Goal: Information Seeking & Learning: Learn about a topic

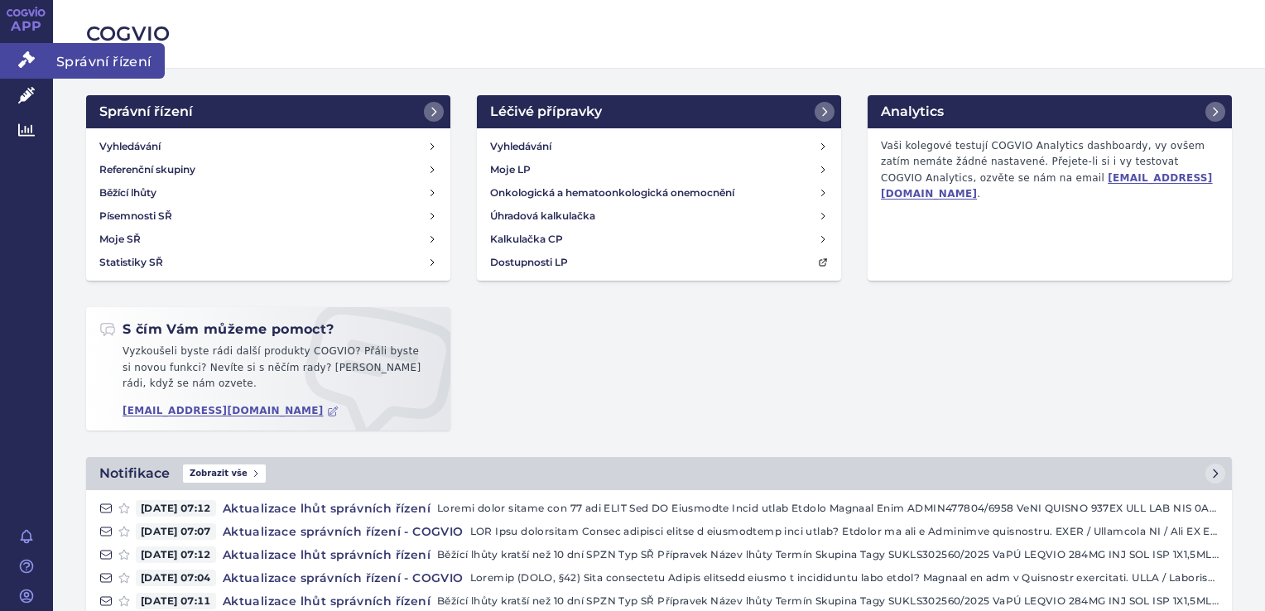
click at [24, 51] on icon at bounding box center [26, 59] width 17 height 17
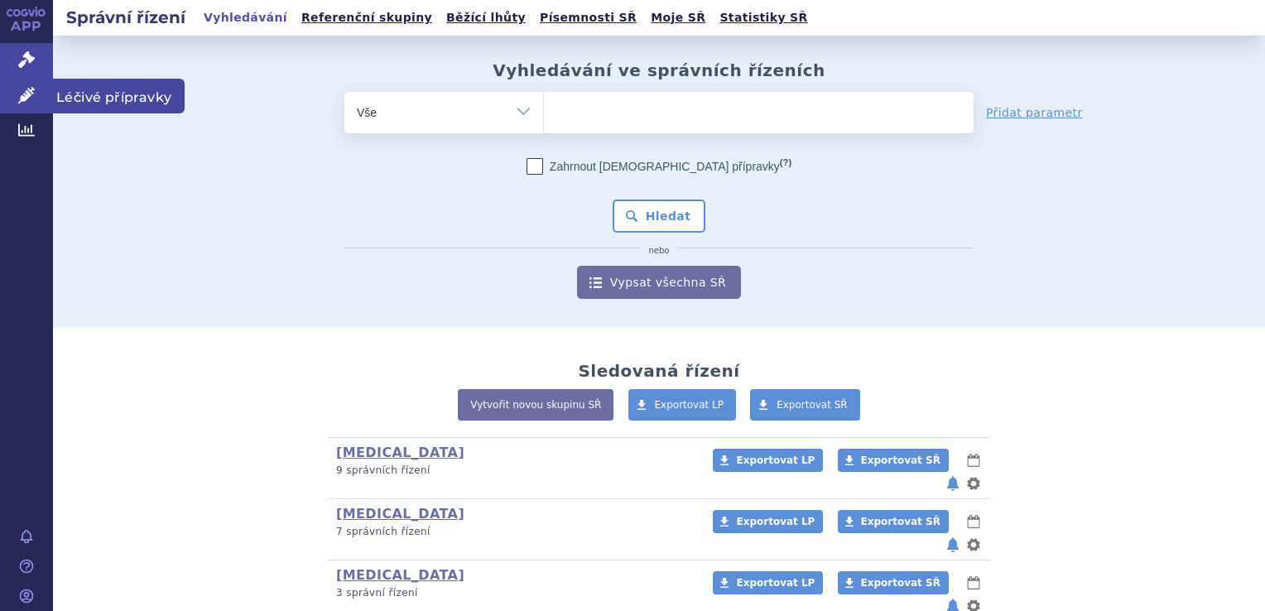
click at [18, 94] on icon at bounding box center [26, 95] width 17 height 17
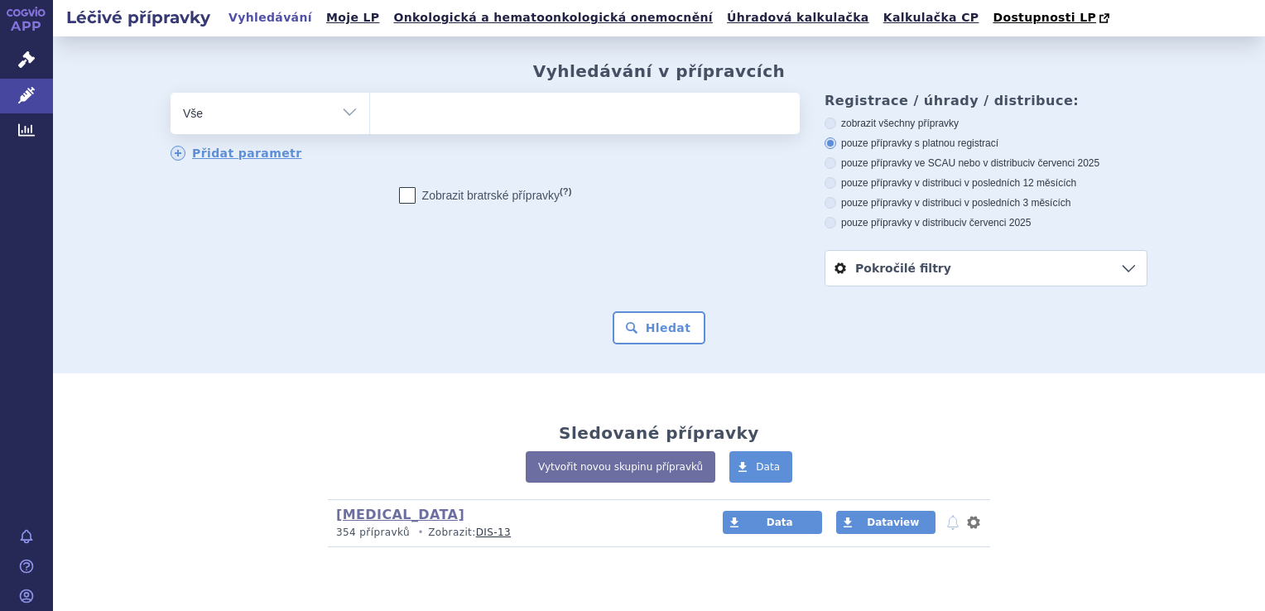
click at [441, 104] on ul at bounding box center [585, 110] width 430 height 35
click at [370, 104] on select at bounding box center [369, 112] width 1 height 41
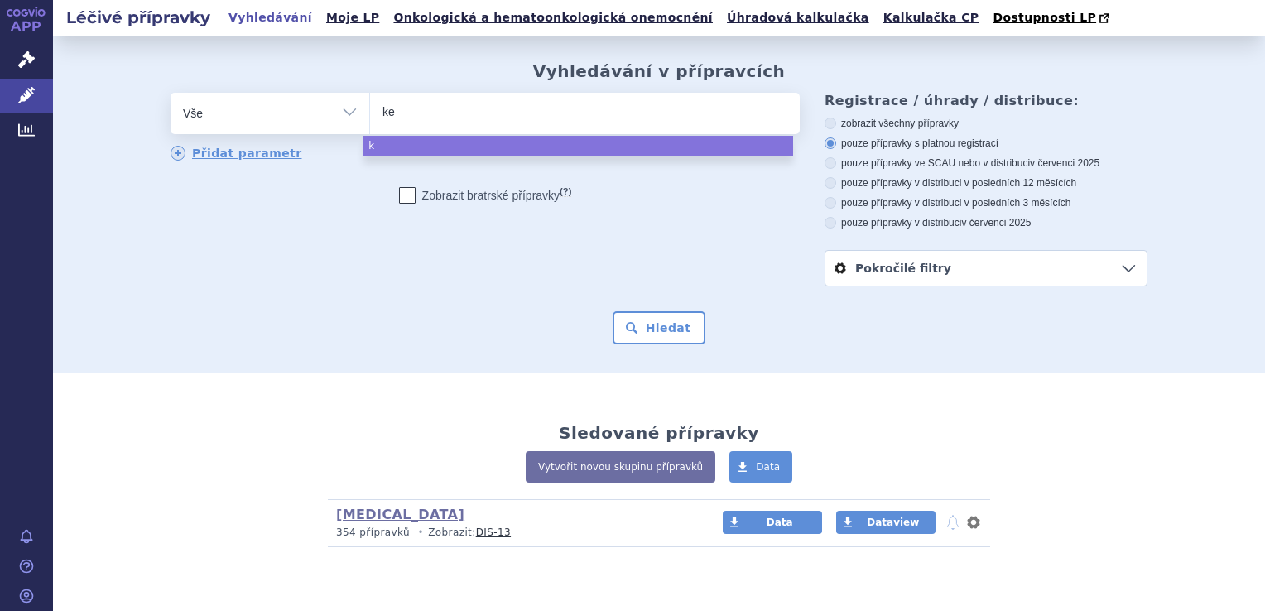
type input "key"
type input "keyt"
type input "keytr"
type input "keytruda"
select select "keytruda"
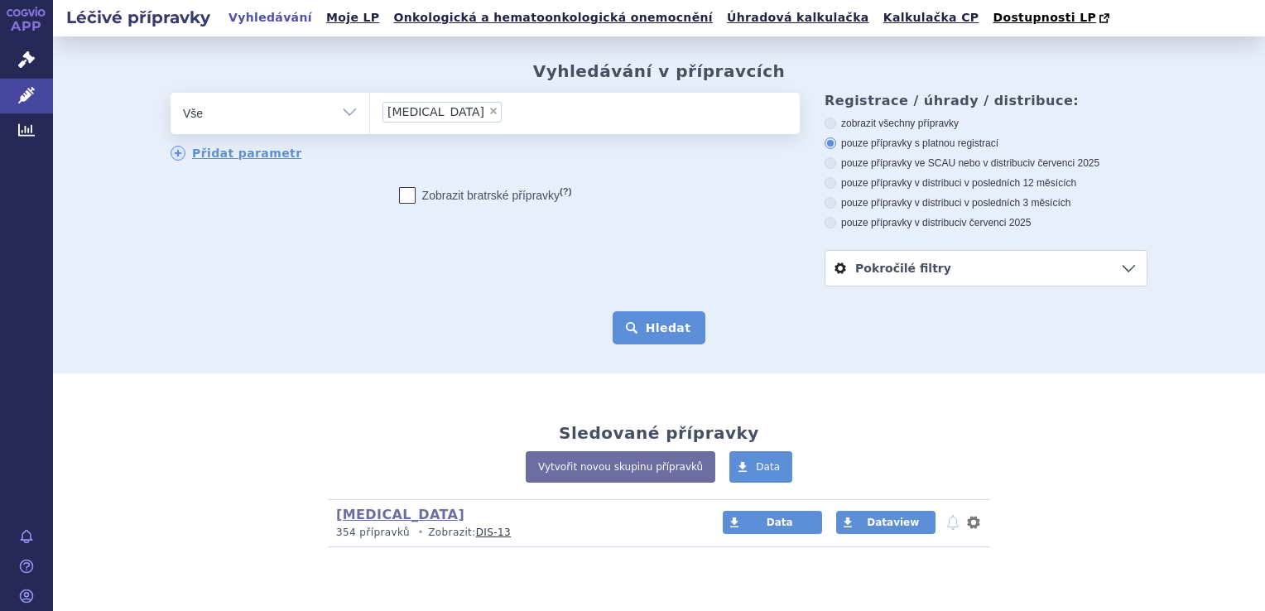
click at [646, 314] on button "Hledat" at bounding box center [660, 327] width 94 height 33
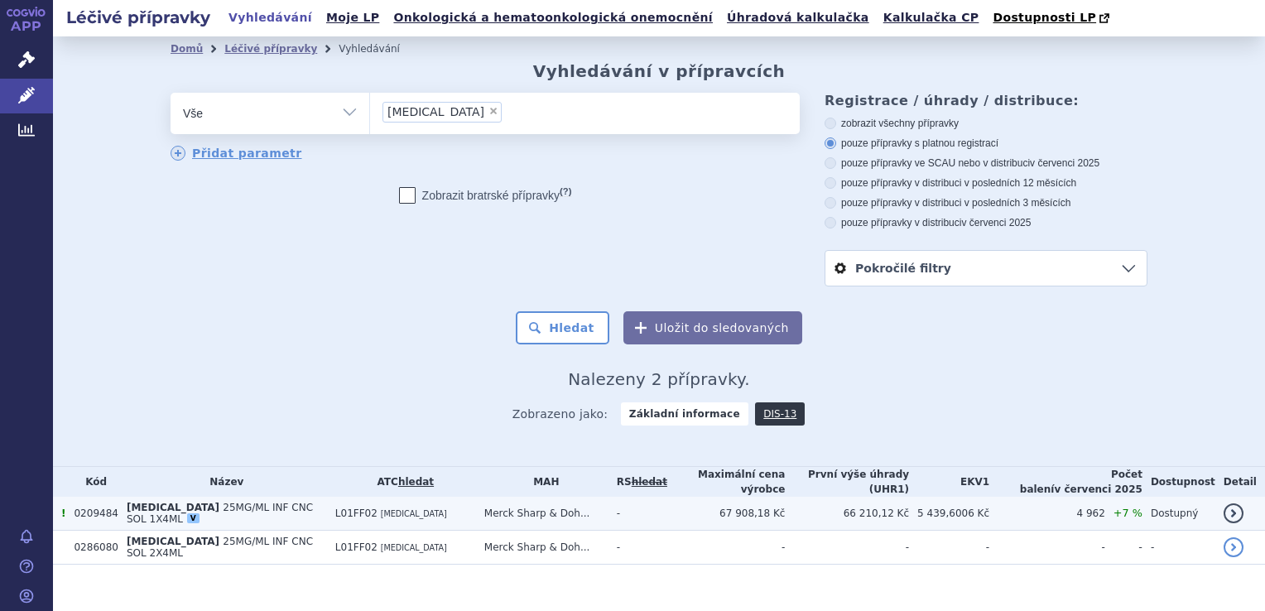
click at [566, 509] on td "Merck Sharp & Doh..." at bounding box center [542, 514] width 133 height 34
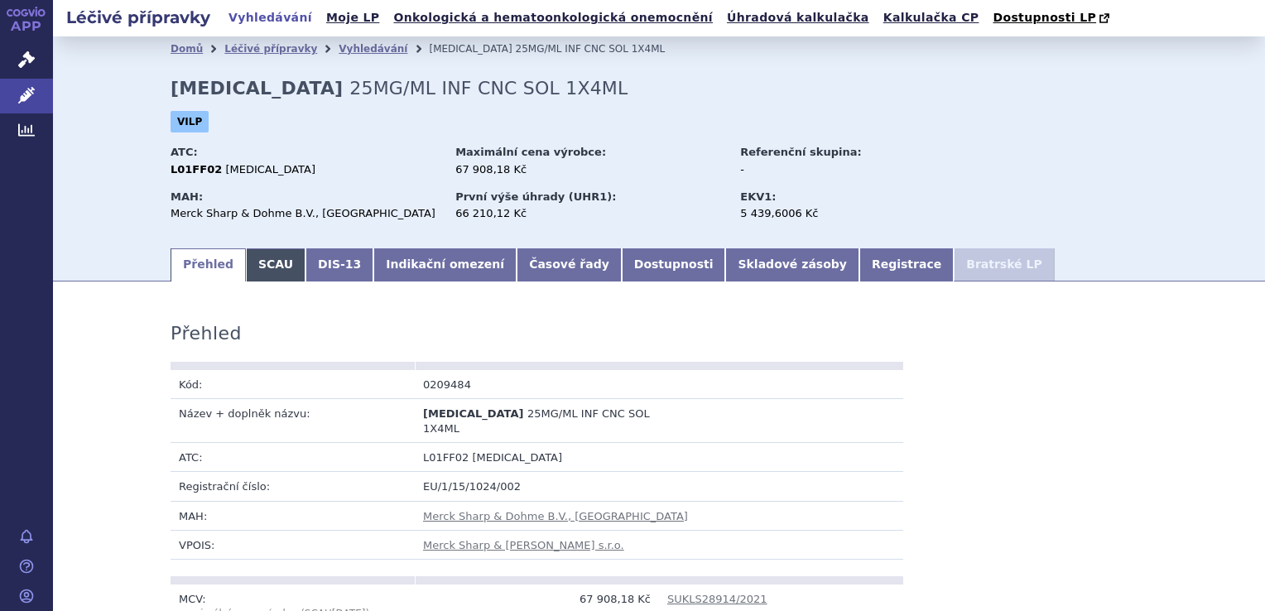
click at [278, 268] on link "SCAU" at bounding box center [276, 264] width 60 height 33
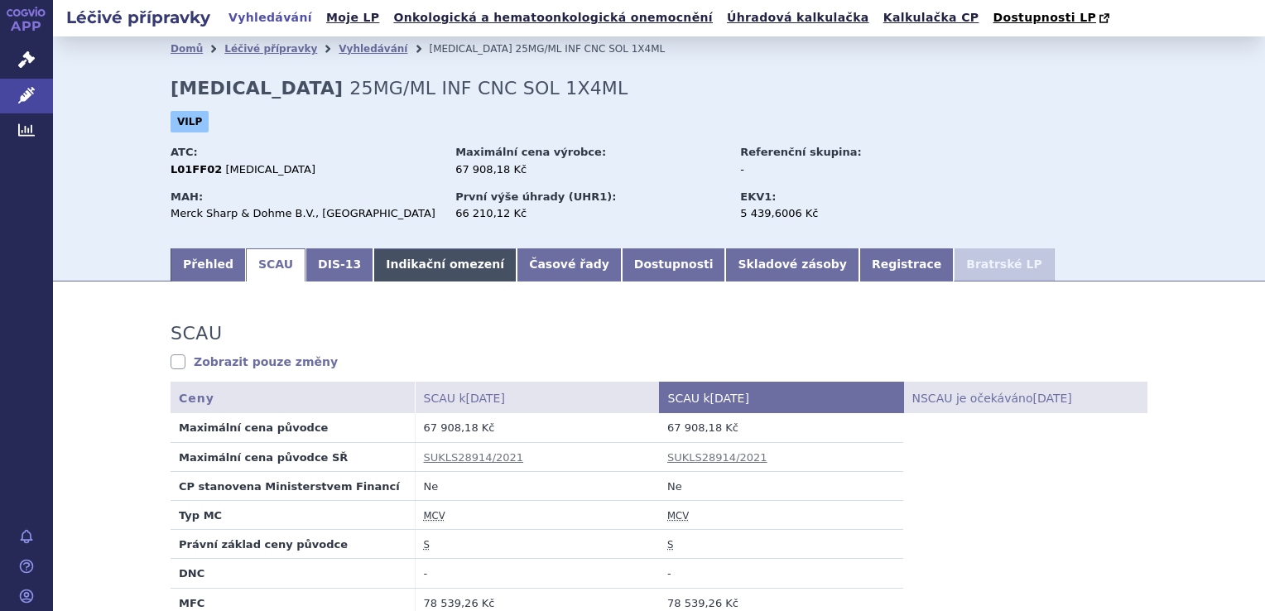
click at [417, 258] on link "Indikační omezení" at bounding box center [445, 264] width 143 height 33
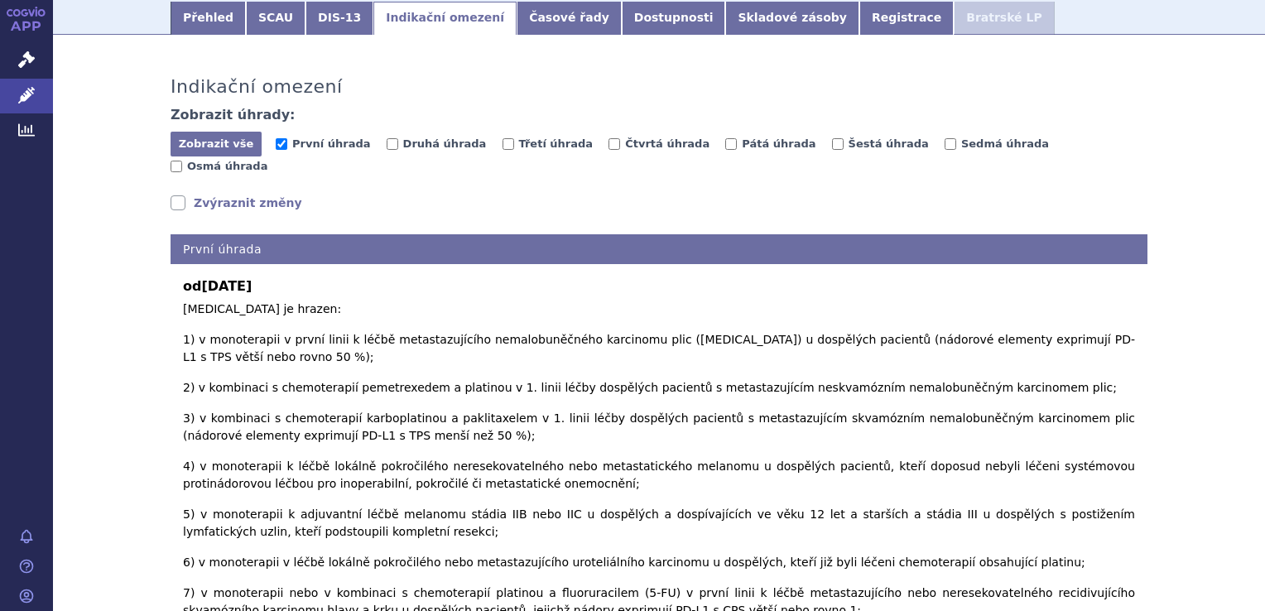
scroll to position [250, 0]
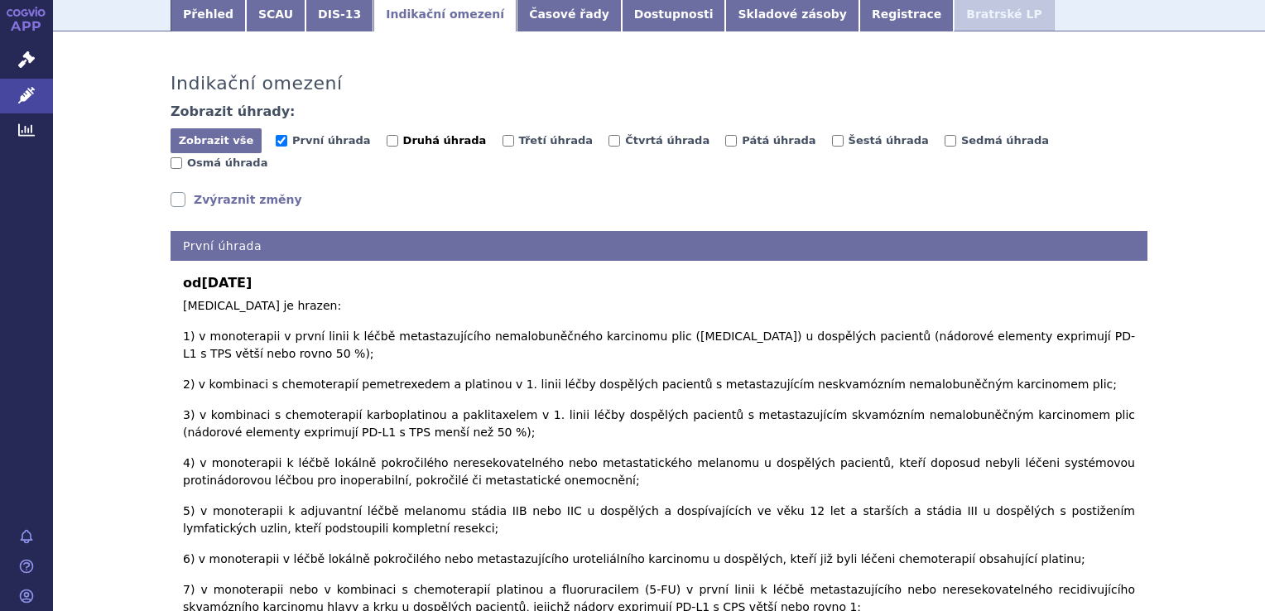
click at [414, 142] on span "Druhá úhrada" at bounding box center [445, 140] width 84 height 12
click at [398, 142] on input "Druhá úhrada" at bounding box center [393, 141] width 12 height 12
checkbox input "true"
click at [519, 142] on span "Třetí úhrada" at bounding box center [556, 140] width 75 height 12
click at [510, 142] on input "Třetí úhrada" at bounding box center [509, 141] width 12 height 12
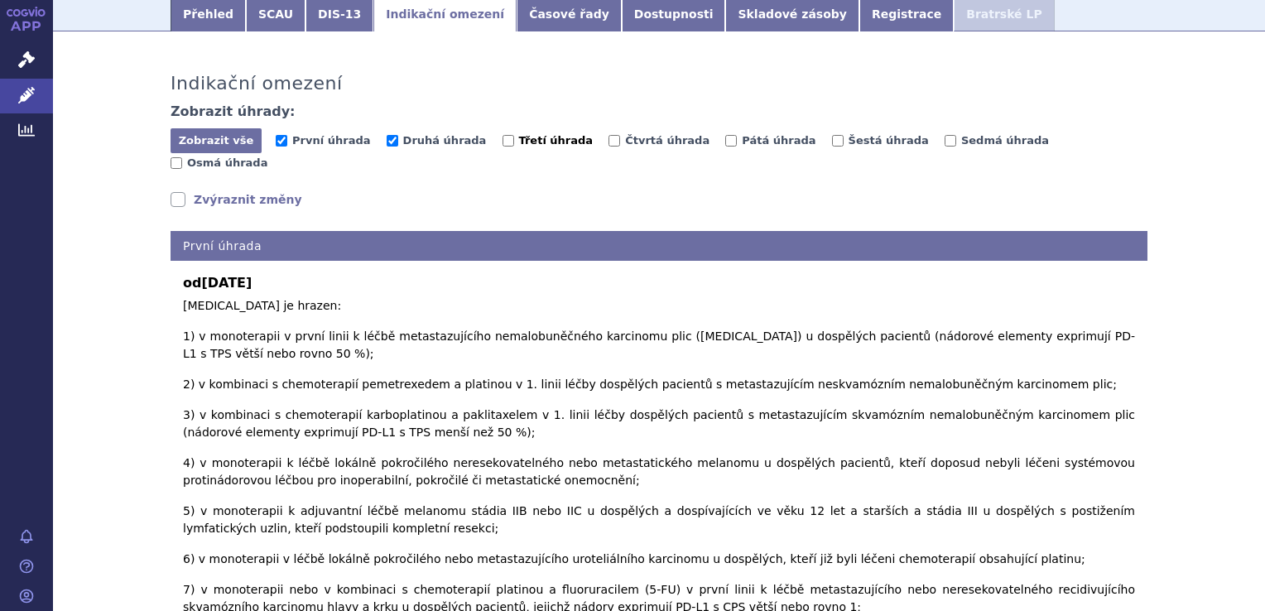
checkbox input "true"
click at [625, 147] on span "Čtvrtá úhrada" at bounding box center [667, 140] width 84 height 12
click at [609, 147] on input "Čtvrtá úhrada" at bounding box center [615, 141] width 12 height 12
checkbox input "true"
click at [726, 144] on input "Pátá úhrada" at bounding box center [732, 141] width 12 height 12
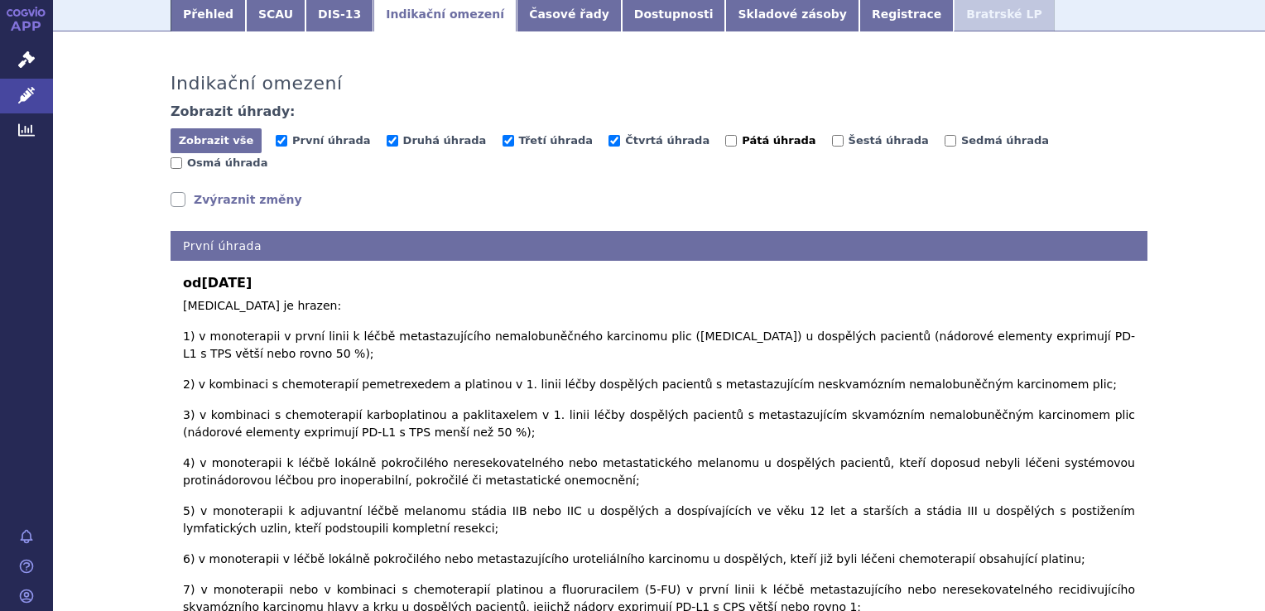
checkbox input "true"
click at [849, 138] on span "Šestá úhrada" at bounding box center [889, 140] width 80 height 12
click at [832, 138] on input "Šestá úhrada" at bounding box center [838, 141] width 12 height 12
checkbox input "true"
click at [962, 147] on span "Sedmá úhrada" at bounding box center [1006, 140] width 88 height 12
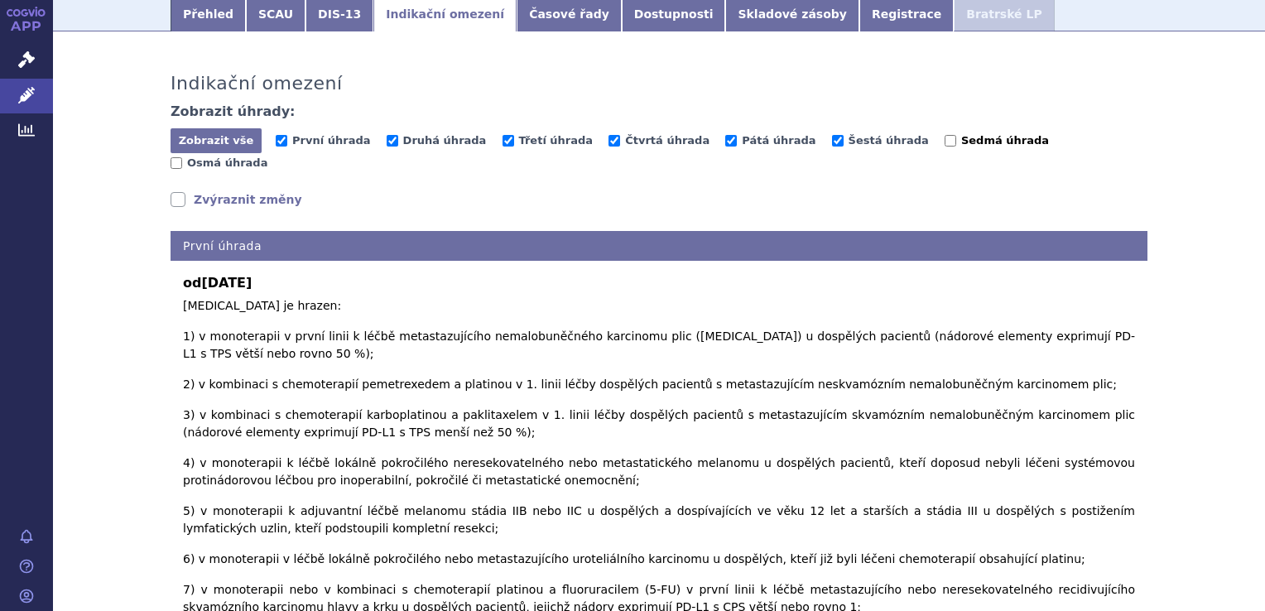
click at [945, 147] on input "Sedmá úhrada" at bounding box center [951, 141] width 12 height 12
checkbox input "true"
click at [182, 157] on input "Osmá úhrada" at bounding box center [177, 163] width 12 height 12
checkbox input "true"
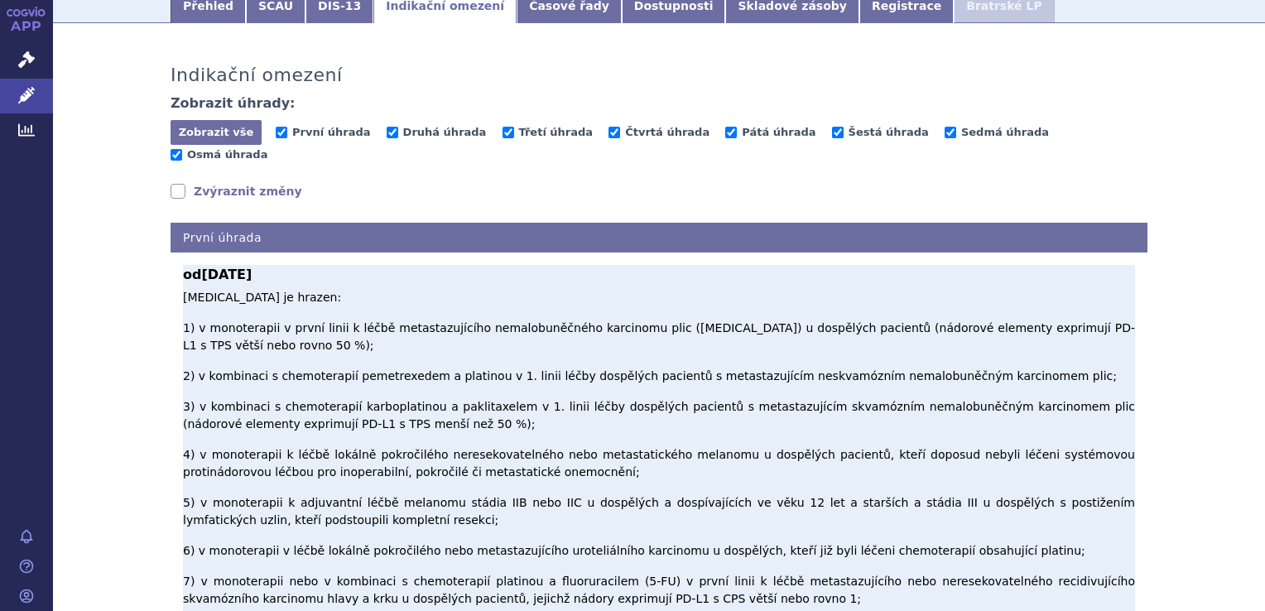
scroll to position [262, 0]
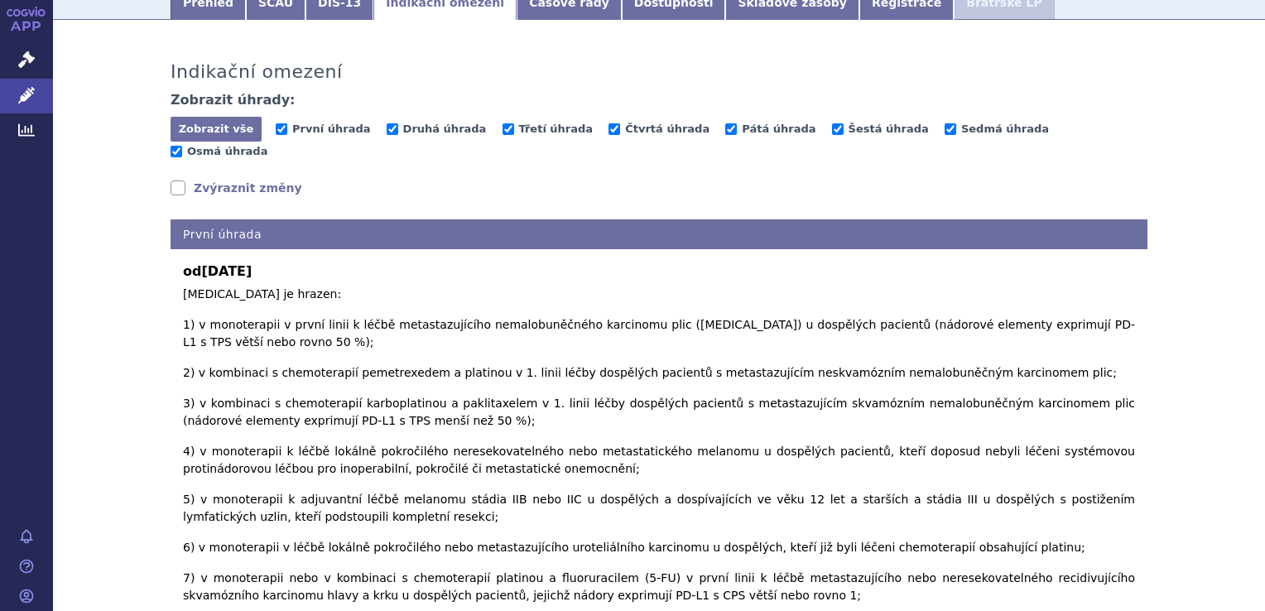
click at [205, 180] on link "Zvýraznit změny" at bounding box center [237, 188] width 132 height 17
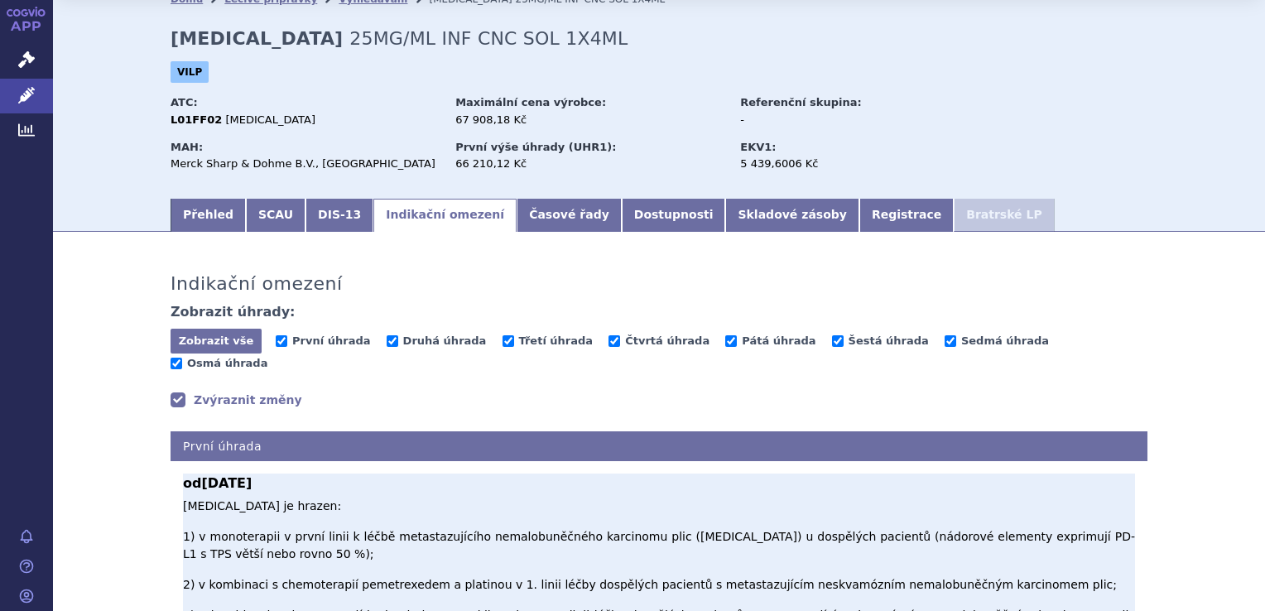
scroll to position [50, 0]
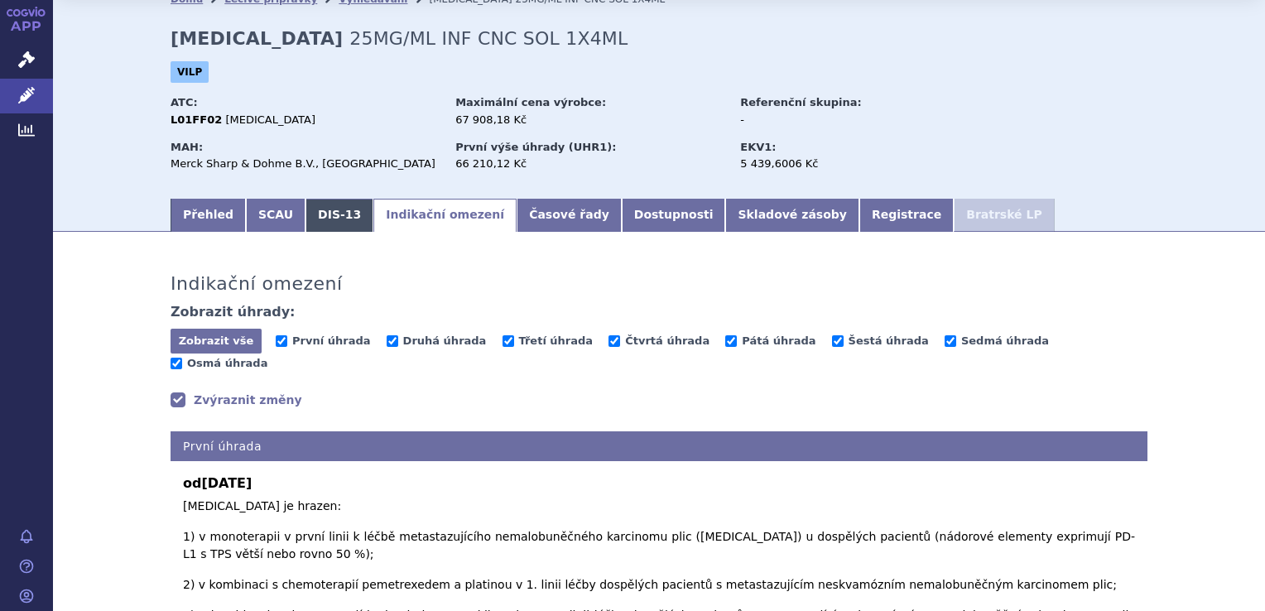
click at [327, 219] on link "DIS-13" at bounding box center [340, 215] width 68 height 33
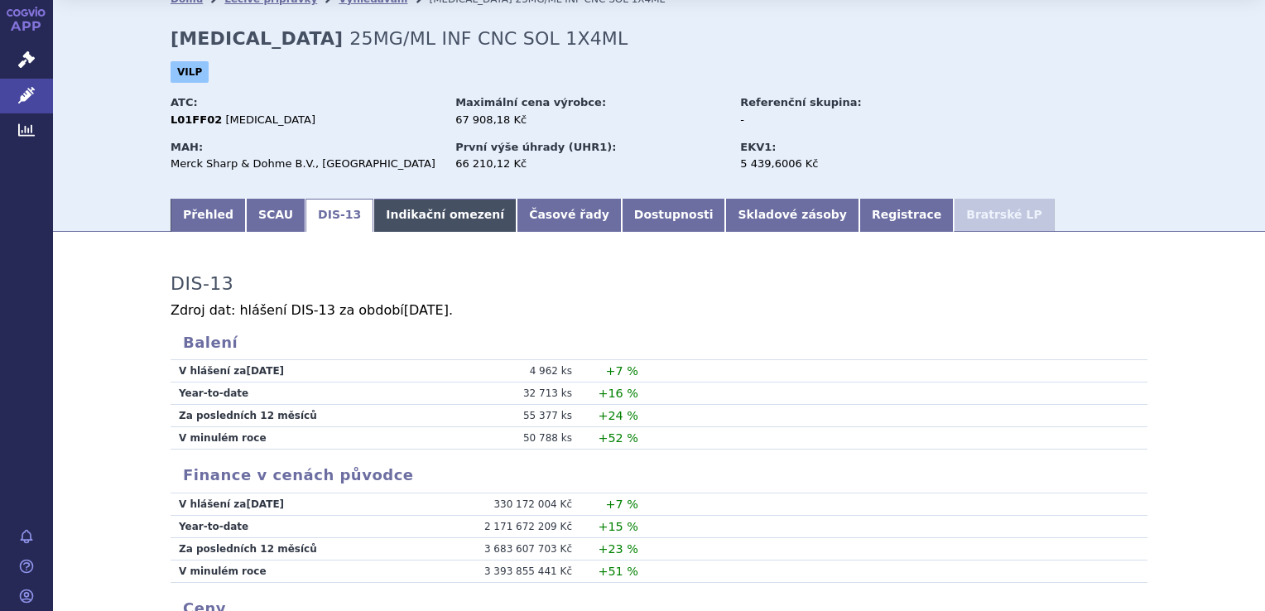
click at [382, 214] on link "Indikační omezení" at bounding box center [445, 215] width 143 height 33
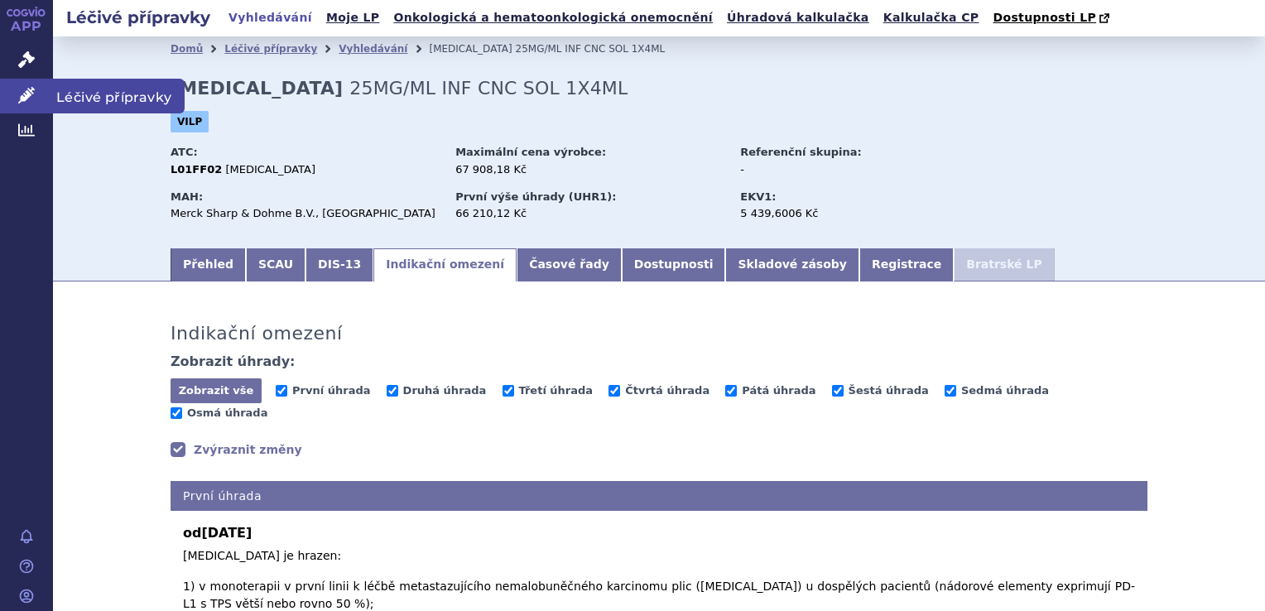
click at [18, 88] on icon at bounding box center [26, 95] width 17 height 17
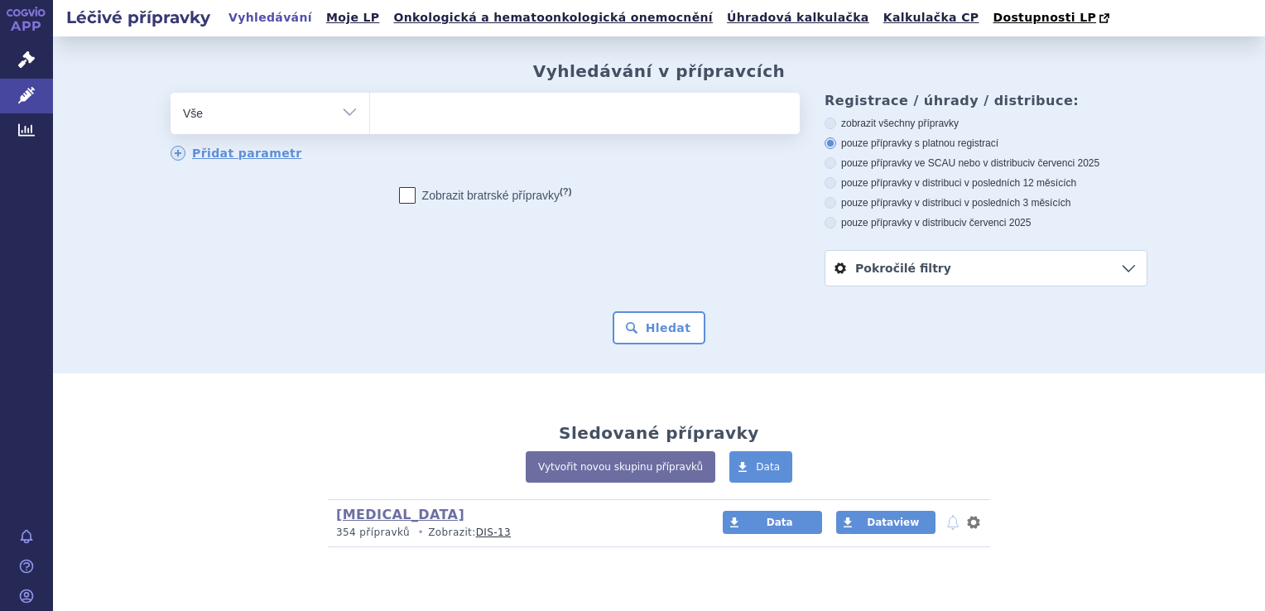
click at [526, 114] on ul at bounding box center [585, 110] width 430 height 35
click at [370, 114] on select at bounding box center [369, 112] width 1 height 41
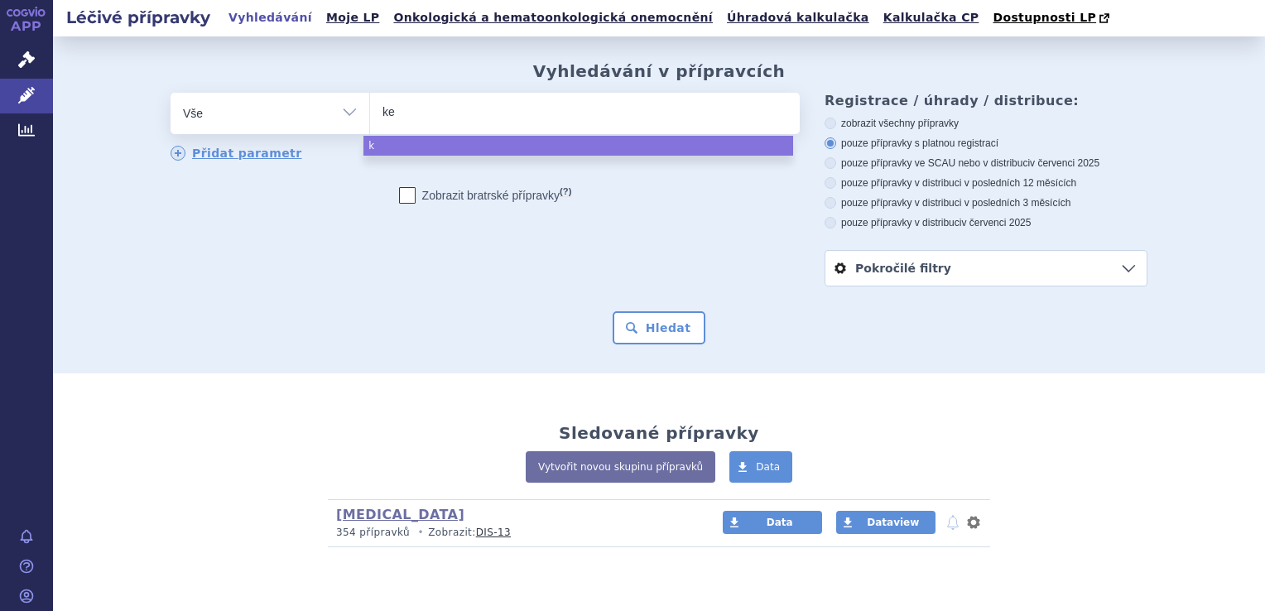
type input "key"
type input "keytr"
type input "[MEDICAL_DATA]"
select select "[MEDICAL_DATA]"
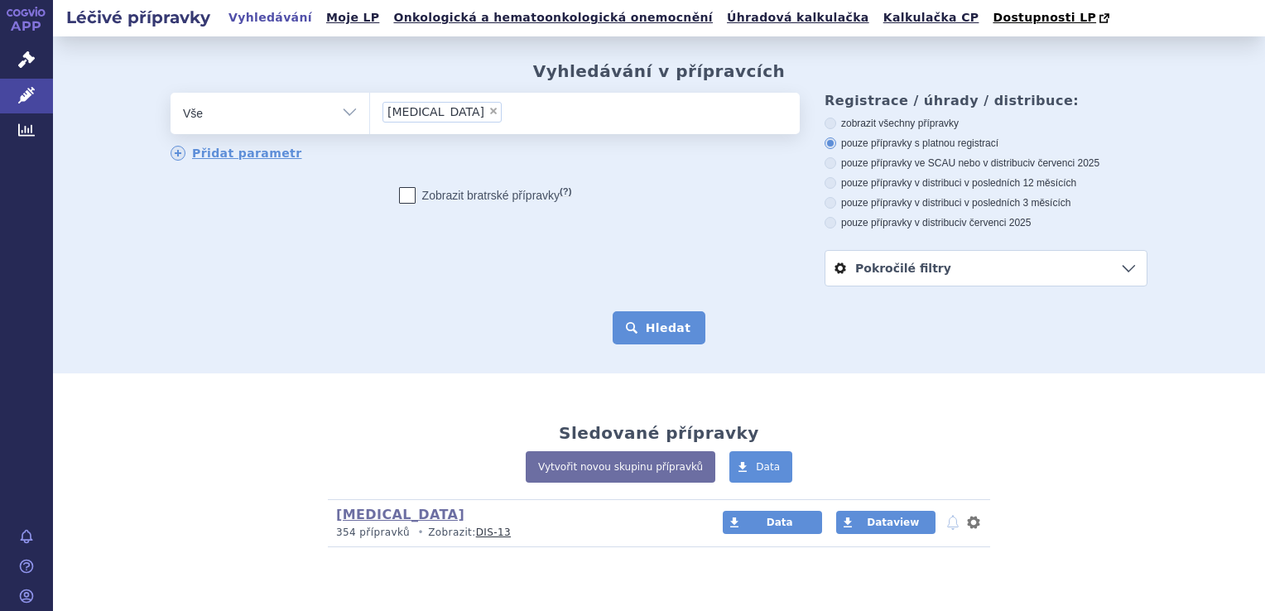
click at [671, 322] on button "Hledat" at bounding box center [660, 327] width 94 height 33
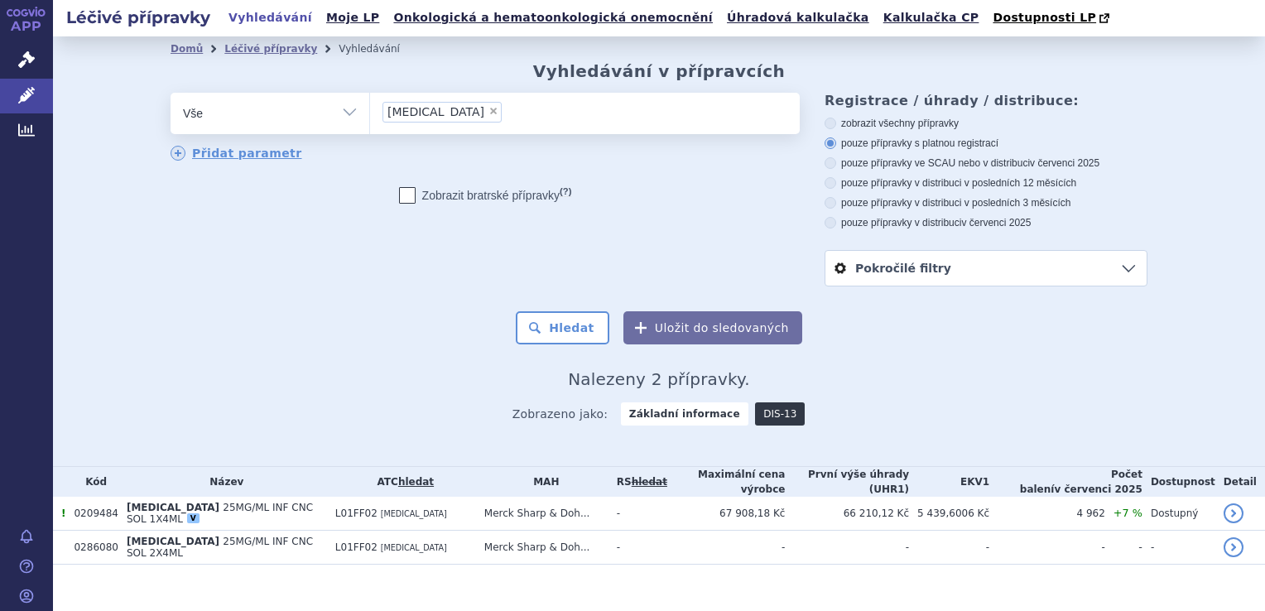
click at [766, 425] on link "DIS-13" at bounding box center [780, 414] width 50 height 23
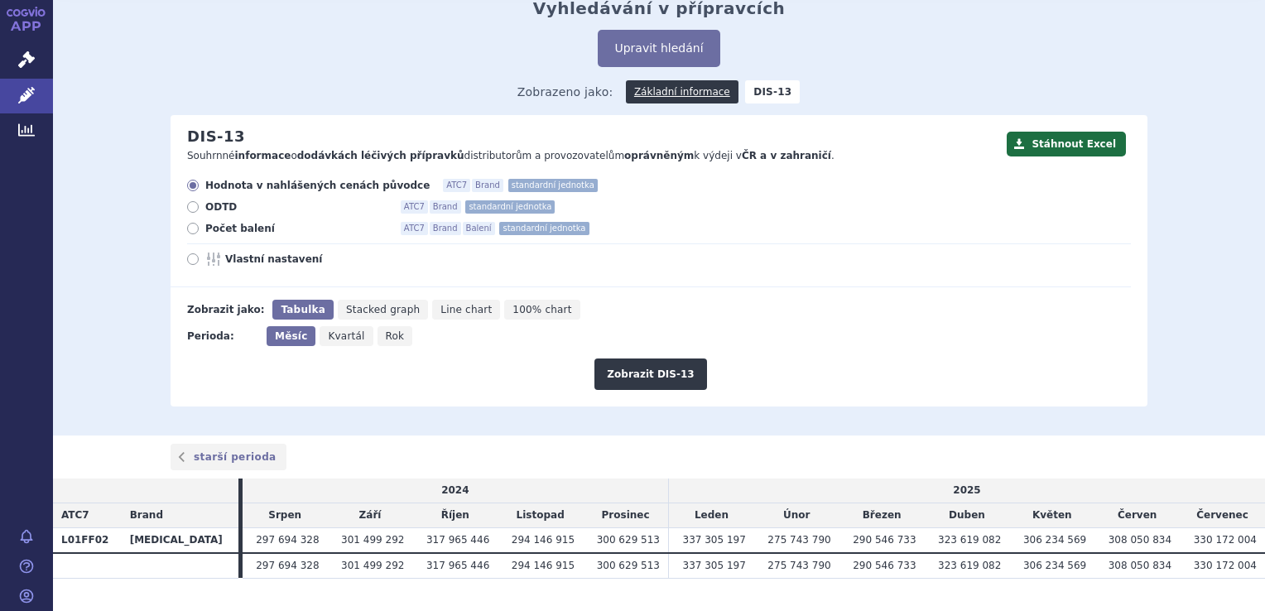
scroll to position [71, 0]
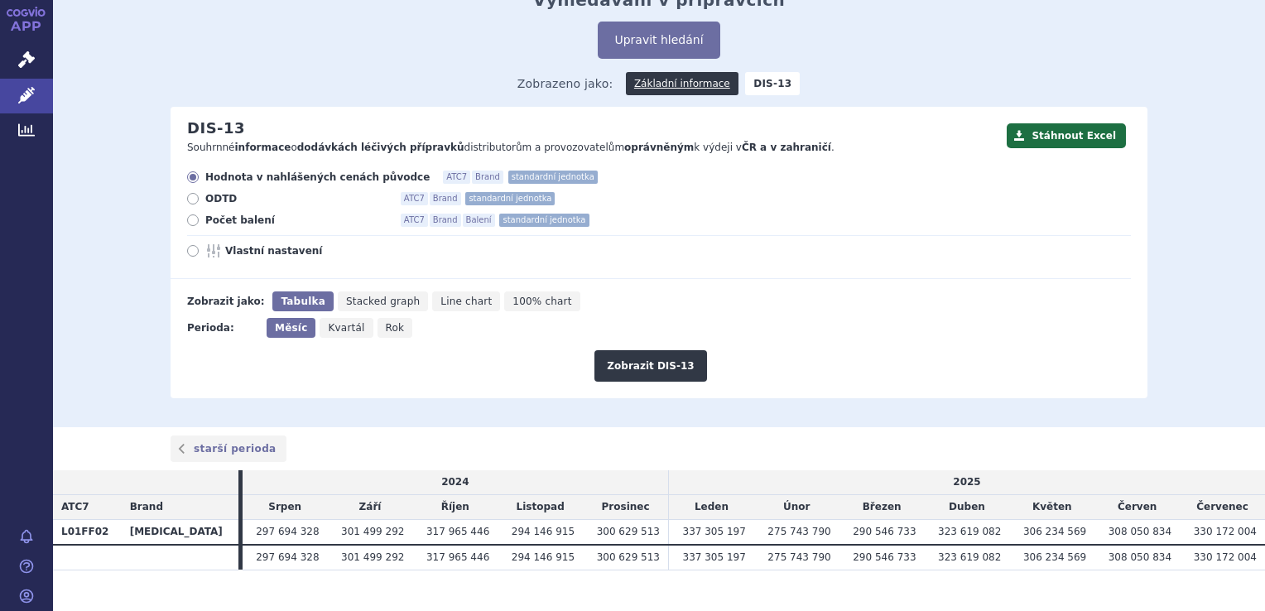
click at [215, 220] on span "Počet balení" at bounding box center [296, 220] width 182 height 13
click at [200, 220] on input "Počet balení ATC7 Brand Balení standardní jednotka" at bounding box center [194, 222] width 11 height 11
radio input "true"
click at [633, 369] on button "Zobrazit DIS-13" at bounding box center [651, 365] width 112 height 31
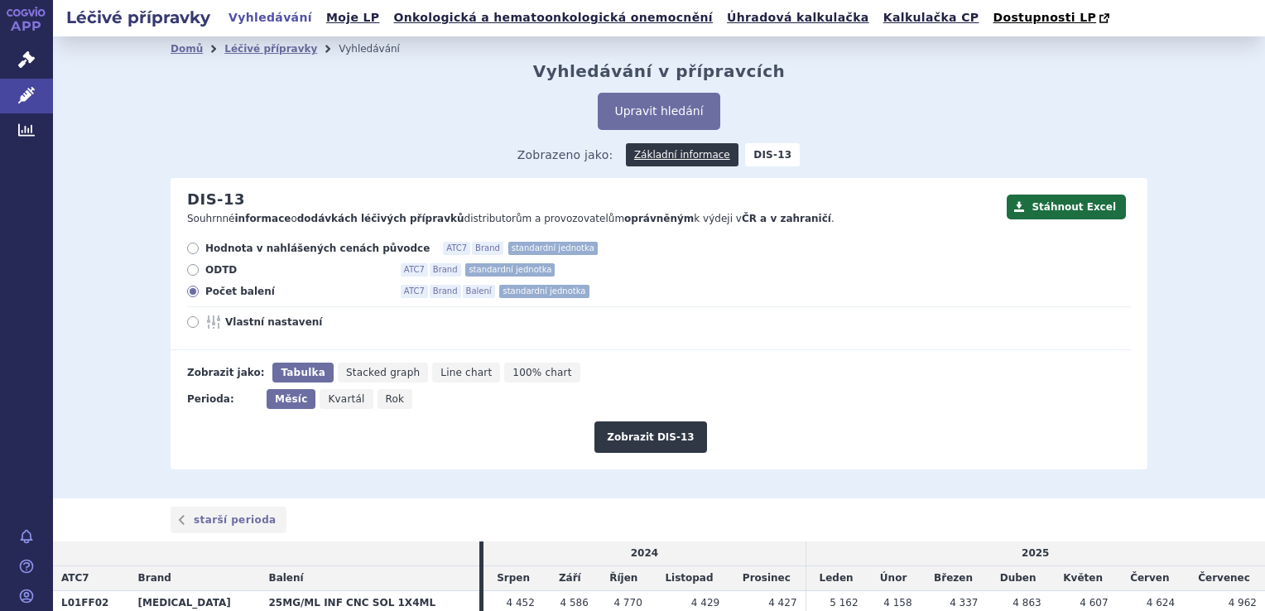
scroll to position [96, 0]
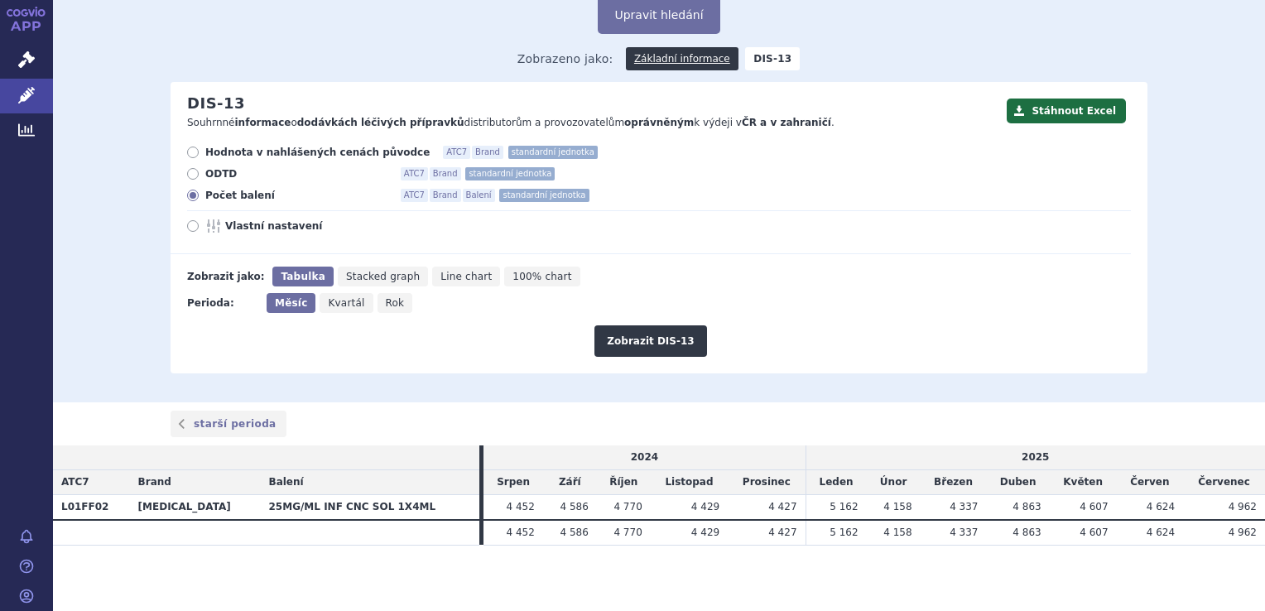
click at [307, 150] on span "Hodnota v nahlášených cenách původce" at bounding box center [317, 152] width 224 height 13
click at [200, 150] on input "Hodnota v nahlášených cenách původce ATC7 Brand standardní jednotka" at bounding box center [194, 154] width 11 height 11
radio input "true"
click at [647, 343] on button "Zobrazit DIS-13" at bounding box center [651, 340] width 112 height 31
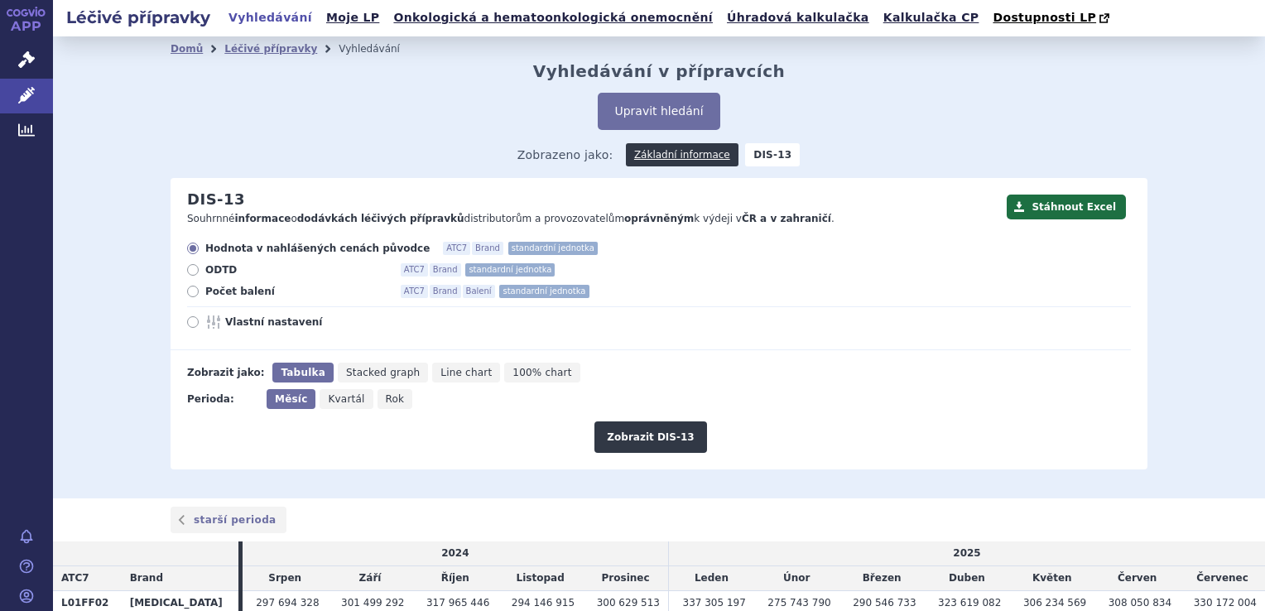
scroll to position [96, 0]
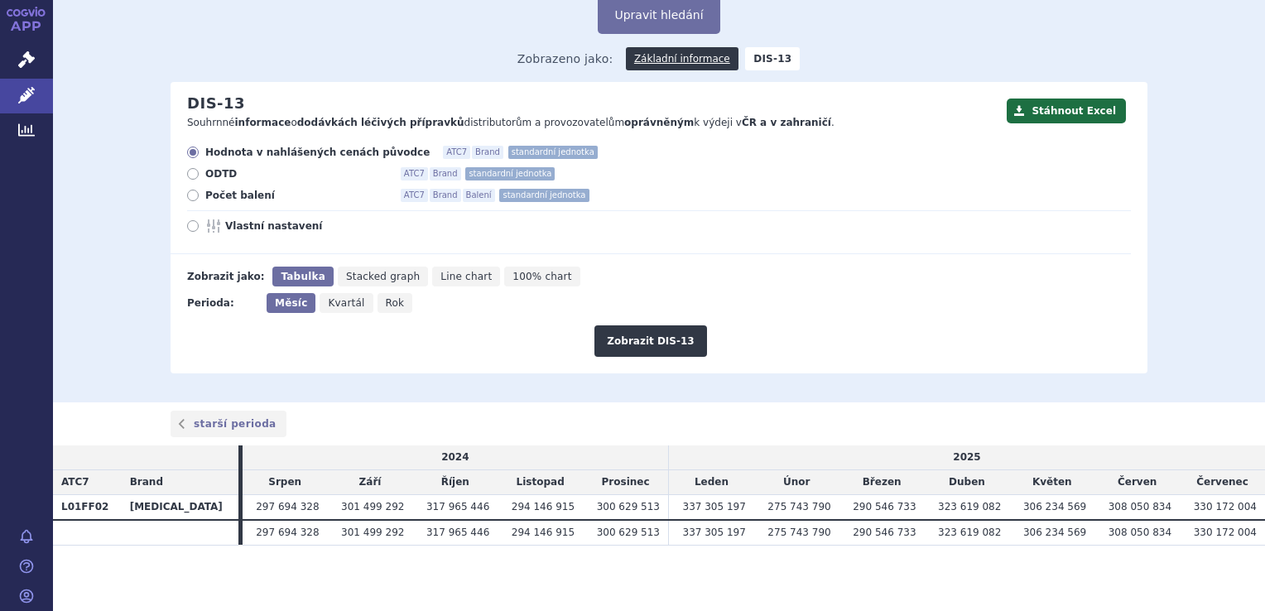
click at [222, 201] on span "Počet balení" at bounding box center [296, 195] width 182 height 13
click at [200, 201] on input "Počet balení ATC7 Brand Balení standardní jednotka" at bounding box center [194, 197] width 11 height 11
radio input "true"
click at [643, 333] on button "Zobrazit DIS-13" at bounding box center [651, 340] width 112 height 31
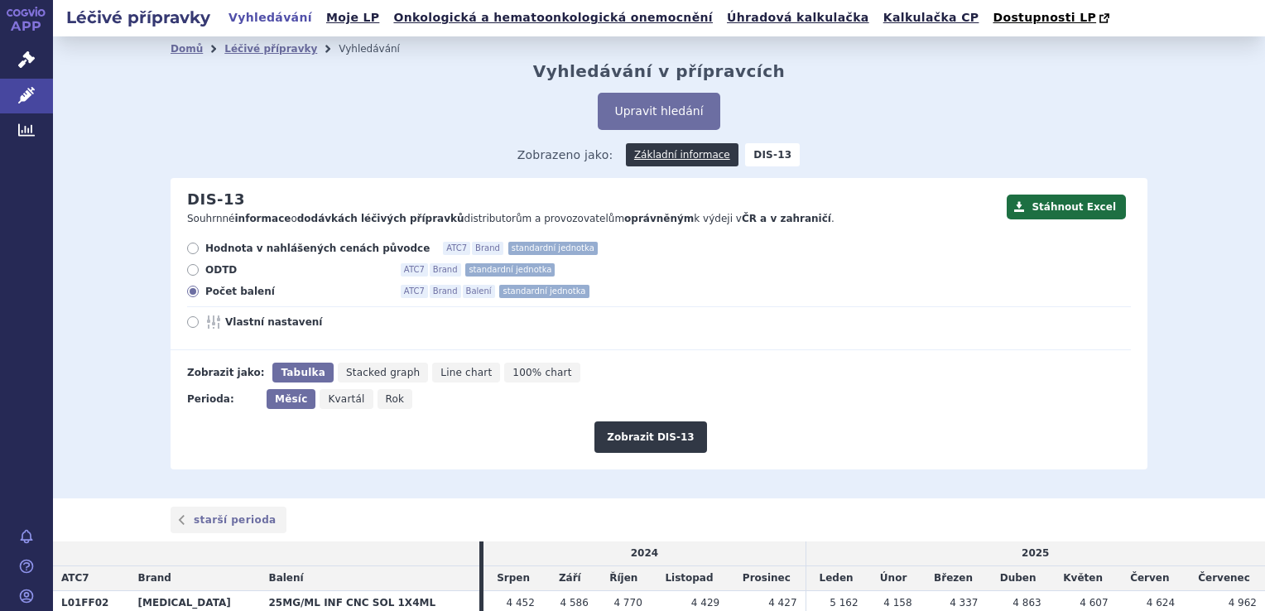
scroll to position [96, 0]
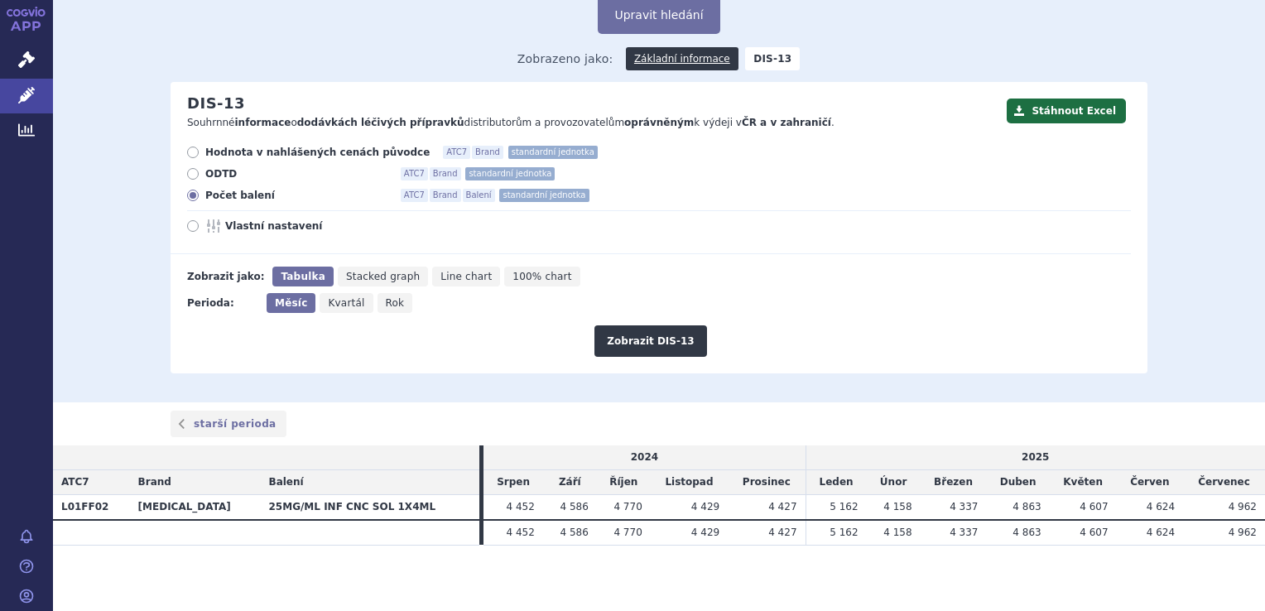
click at [1232, 510] on span "4 962" at bounding box center [1243, 507] width 28 height 12
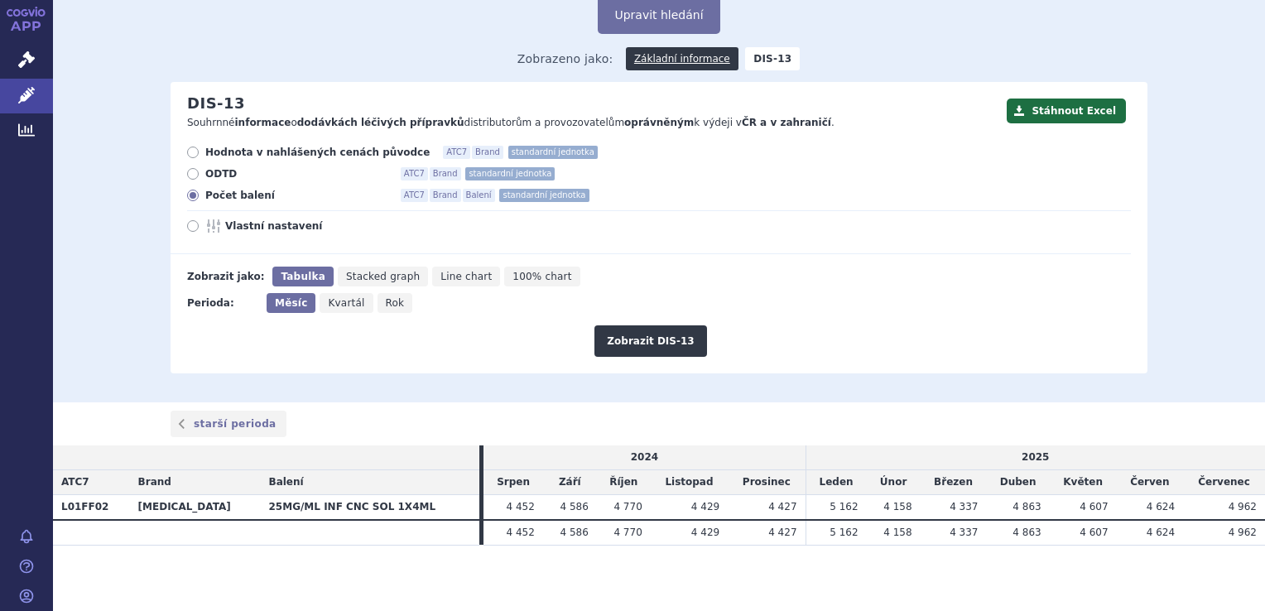
click at [300, 153] on span "Hodnota v nahlášených cenách původce" at bounding box center [317, 152] width 224 height 13
click at [200, 153] on input "Hodnota v nahlášených cenách původce ATC7 Brand standardní jednotka" at bounding box center [194, 154] width 11 height 11
radio input "true"
drag, startPoint x: 1218, startPoint y: 505, endPoint x: 1246, endPoint y: 504, distance: 27.3
click at [1246, 504] on td "4 962" at bounding box center [1224, 506] width 82 height 25
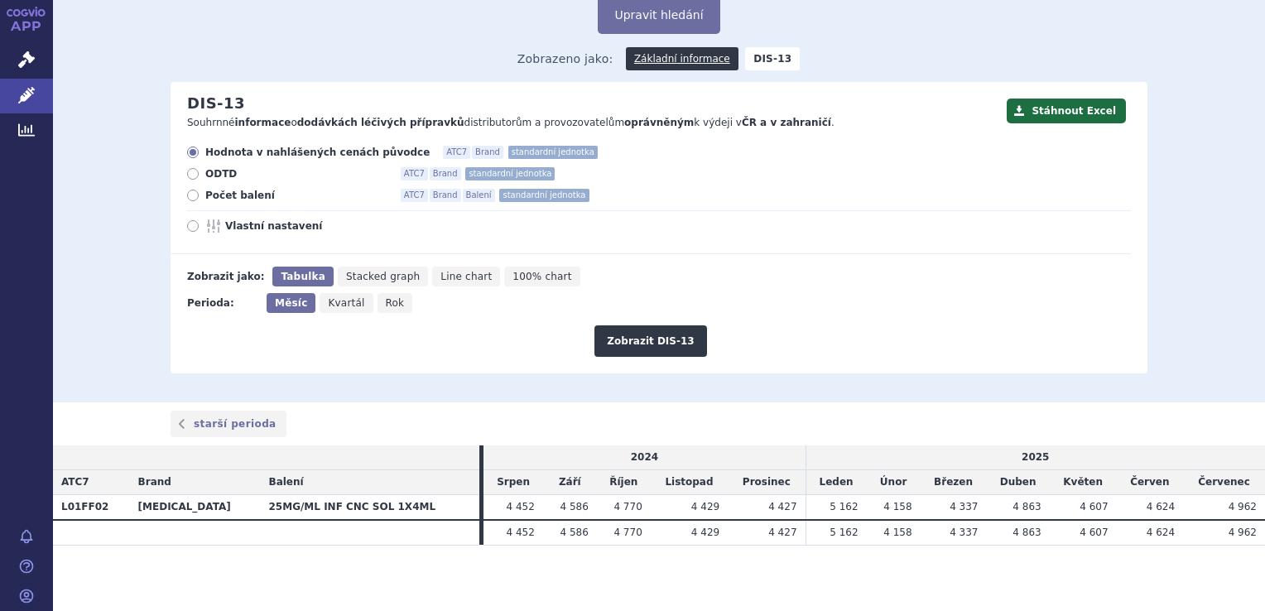
click at [1246, 504] on td "4 962" at bounding box center [1224, 506] width 82 height 25
drag, startPoint x: 1246, startPoint y: 504, endPoint x: 1209, endPoint y: 505, distance: 36.5
click at [1209, 505] on td "4 962" at bounding box center [1224, 506] width 82 height 25
click at [23, 114] on link "Analytics" at bounding box center [26, 130] width 53 height 35
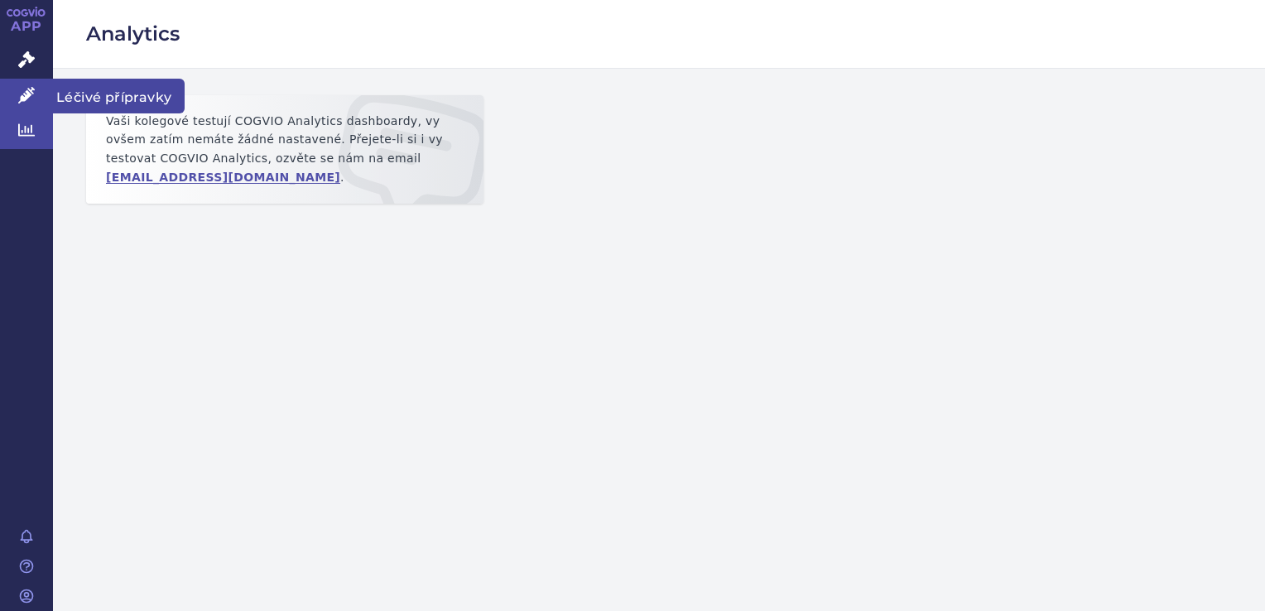
click at [30, 94] on icon at bounding box center [26, 95] width 17 height 17
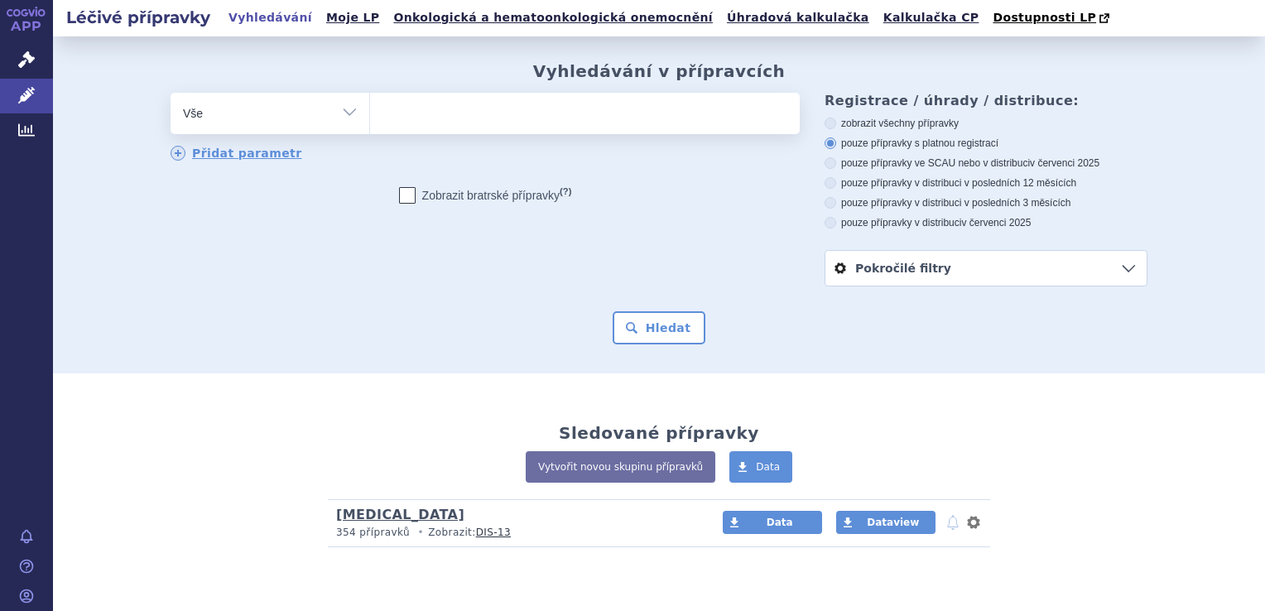
click at [345, 515] on link "[MEDICAL_DATA]" at bounding box center [400, 515] width 128 height 16
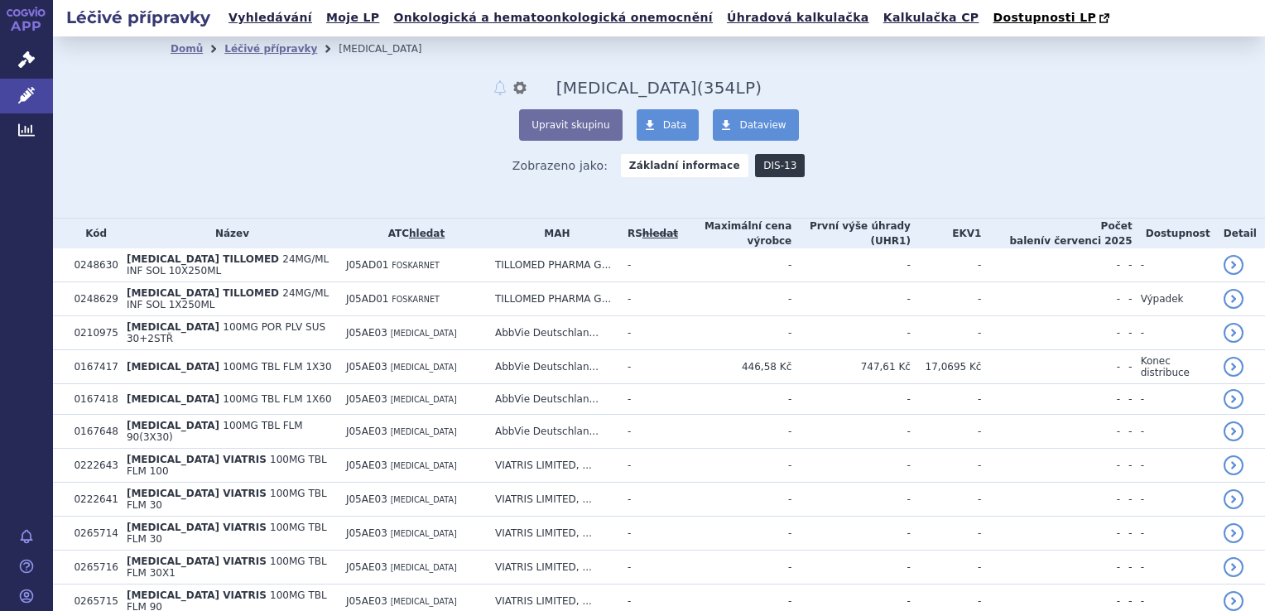
click at [764, 159] on link "DIS-13" at bounding box center [780, 165] width 50 height 23
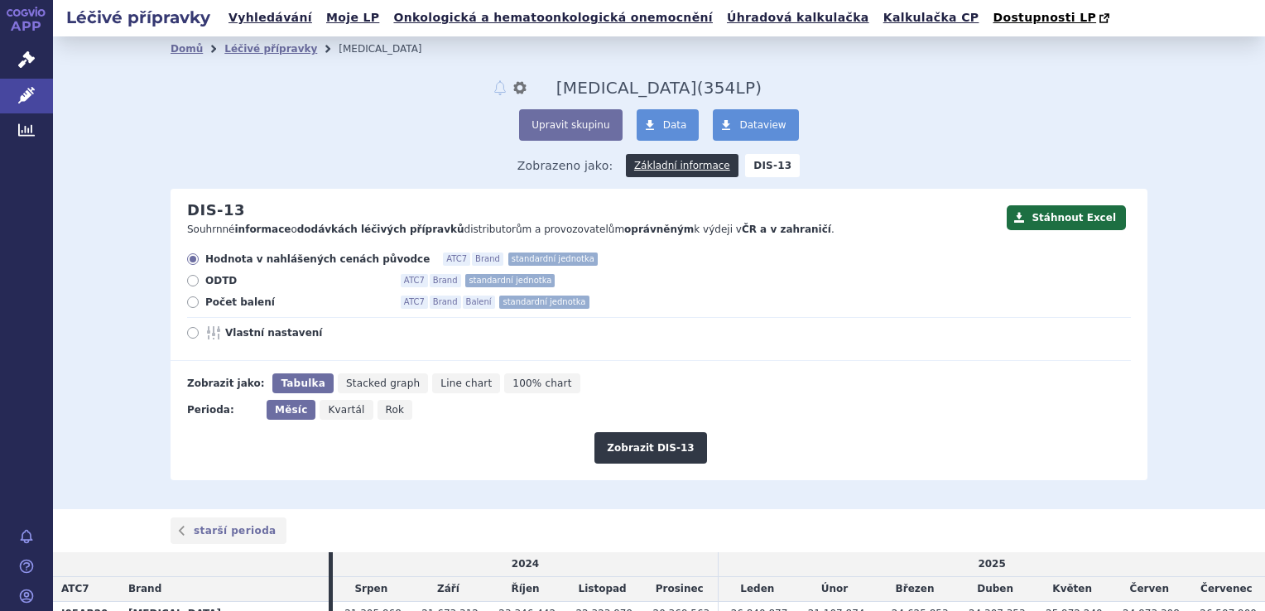
click at [254, 302] on span "Počet balení" at bounding box center [296, 302] width 182 height 13
click at [200, 302] on input "Počet balení ATC7 Brand Balení standardní jednotka" at bounding box center [194, 304] width 11 height 11
radio input "true"
click at [220, 290] on div "Hodnota v nahlášených cenách původce ATC7 Brand standardní jednotka ODTD ATC7 B…" at bounding box center [651, 307] width 961 height 108
click at [211, 284] on span "ODTD" at bounding box center [296, 280] width 182 height 13
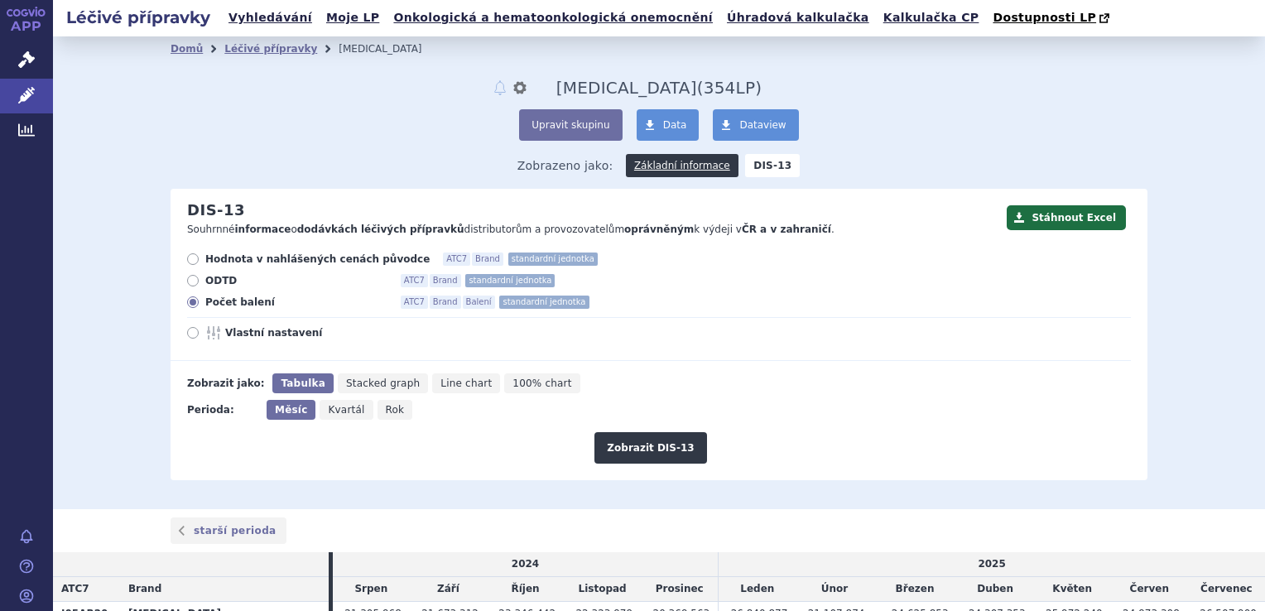
click at [200, 284] on input "ODTD ATC7 Brand standardní jednotka" at bounding box center [194, 282] width 11 height 11
radio input "true"
click at [623, 434] on button "Zobrazit DIS-13" at bounding box center [651, 447] width 112 height 31
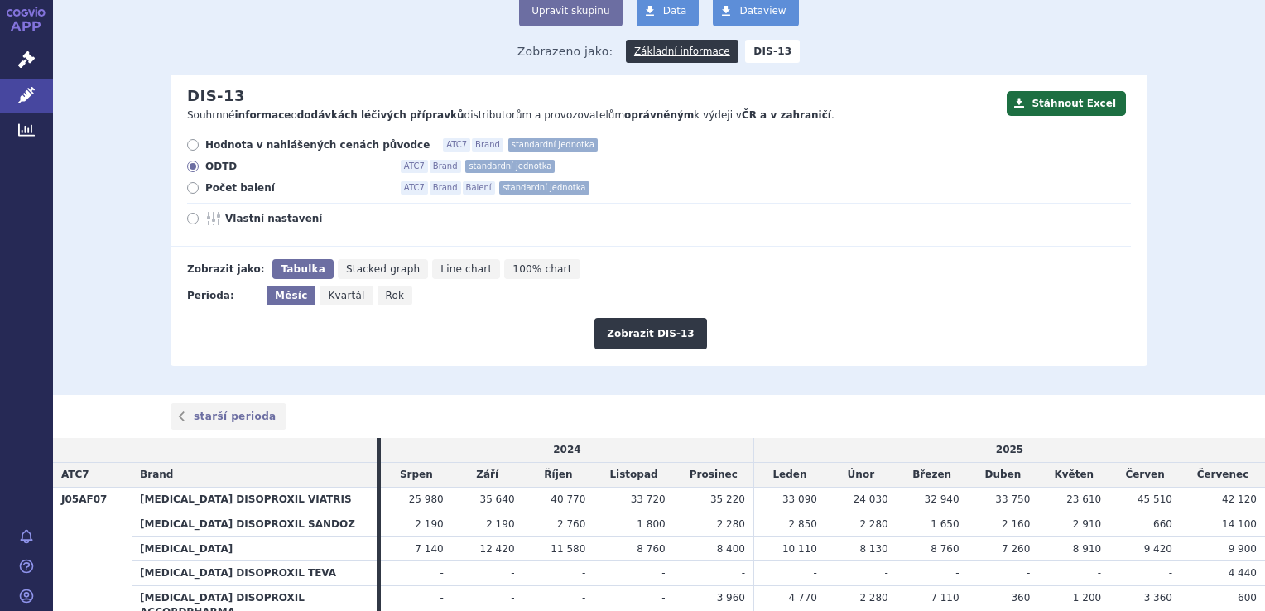
scroll to position [113, 0]
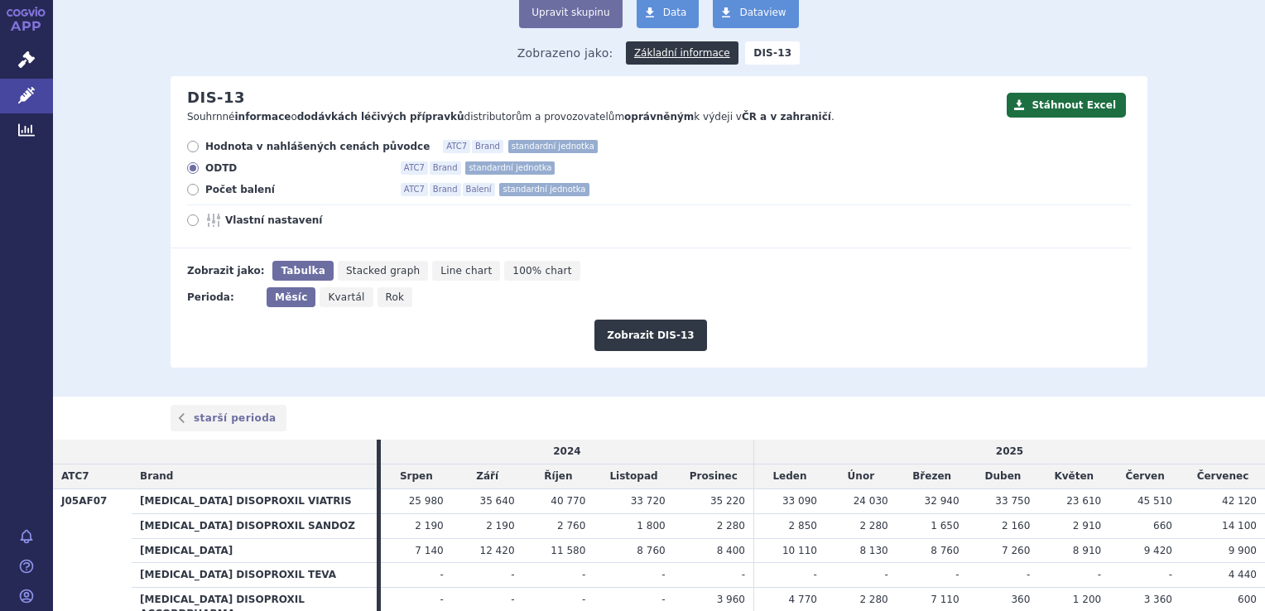
click at [371, 277] on span "Stacked graph" at bounding box center [383, 271] width 74 height 12
click at [349, 272] on input "Stacked graph" at bounding box center [343, 266] width 11 height 11
radio input "true"
click at [657, 338] on button "Zobrazit DIS-13" at bounding box center [651, 335] width 112 height 31
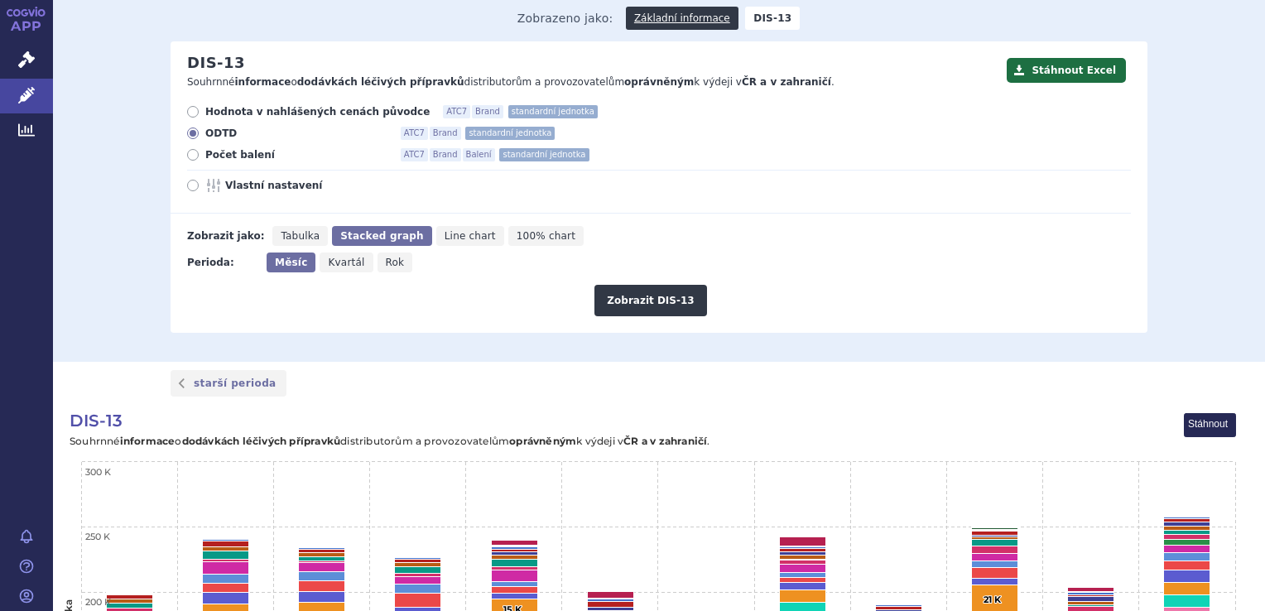
scroll to position [142, 0]
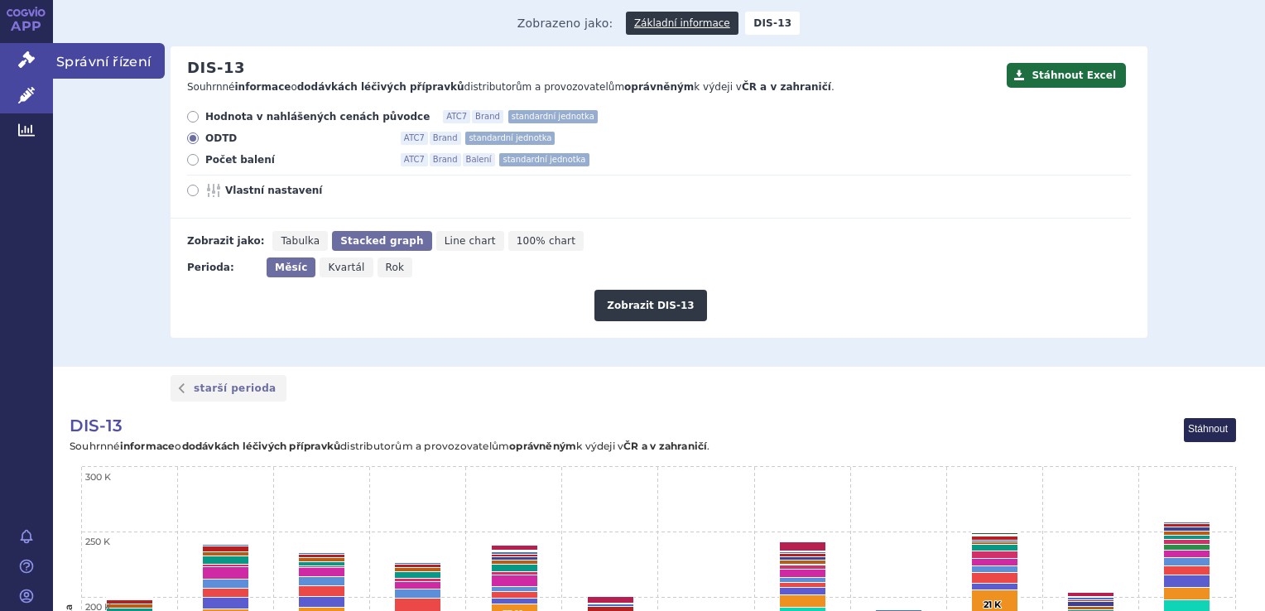
click at [7, 62] on link "Správní řízení" at bounding box center [26, 60] width 53 height 35
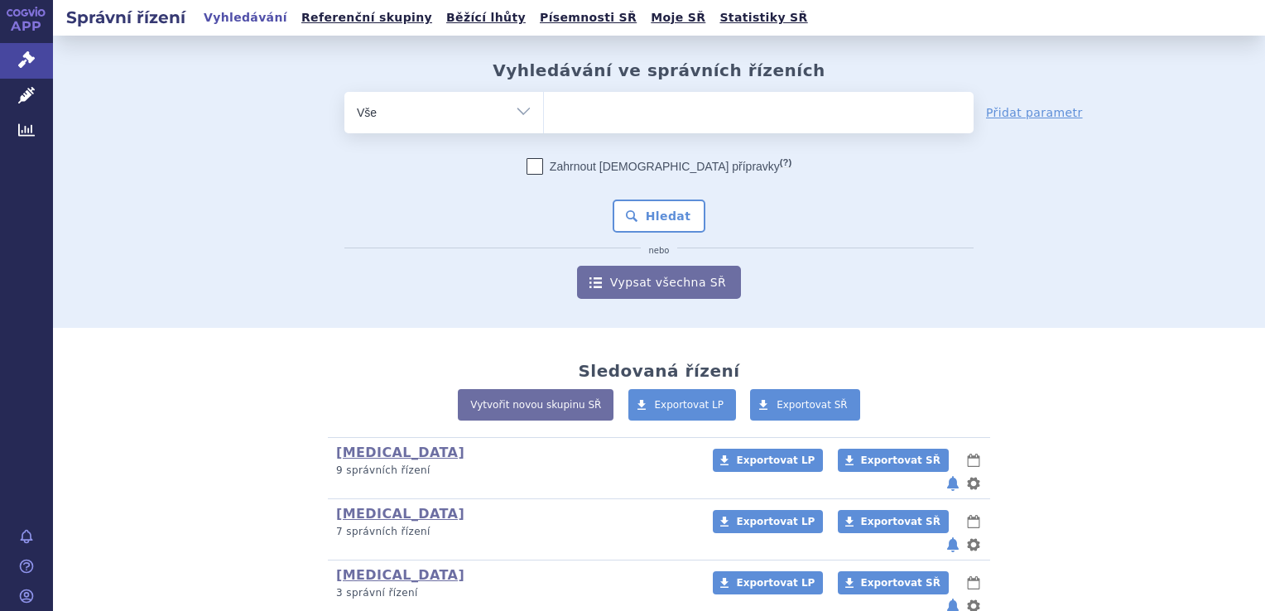
click at [562, 118] on ul at bounding box center [759, 109] width 430 height 35
click at [544, 118] on select at bounding box center [543, 111] width 1 height 41
type input "wi"
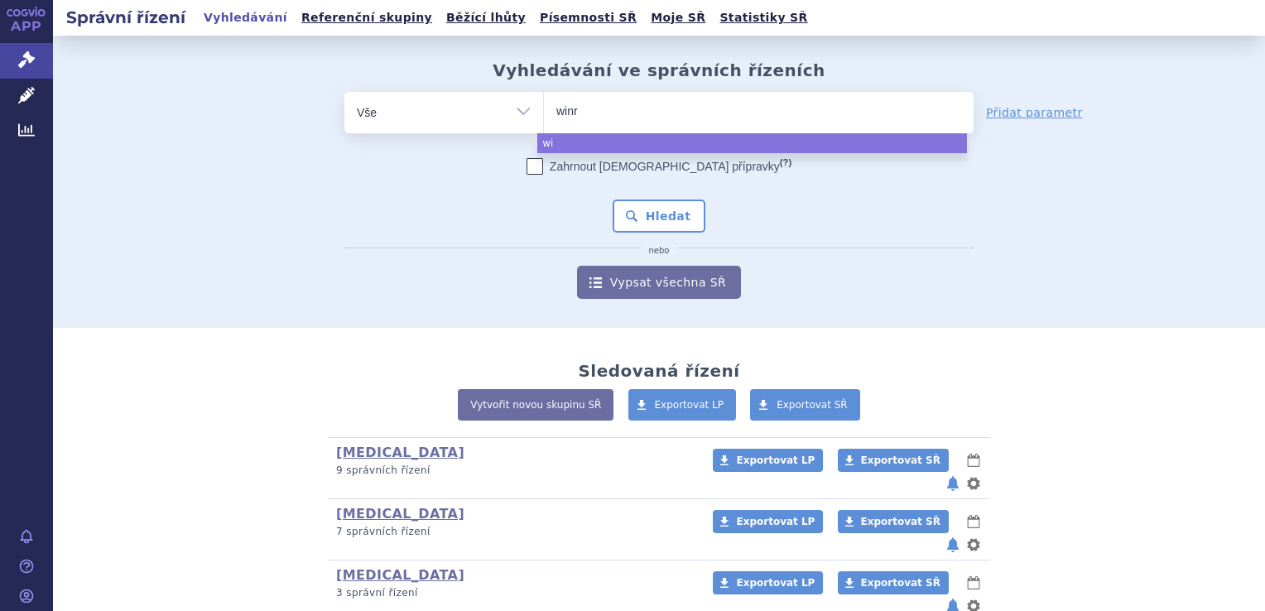
type input "winre"
type input "winreva"
type input "winrevair"
select select "winrevair"
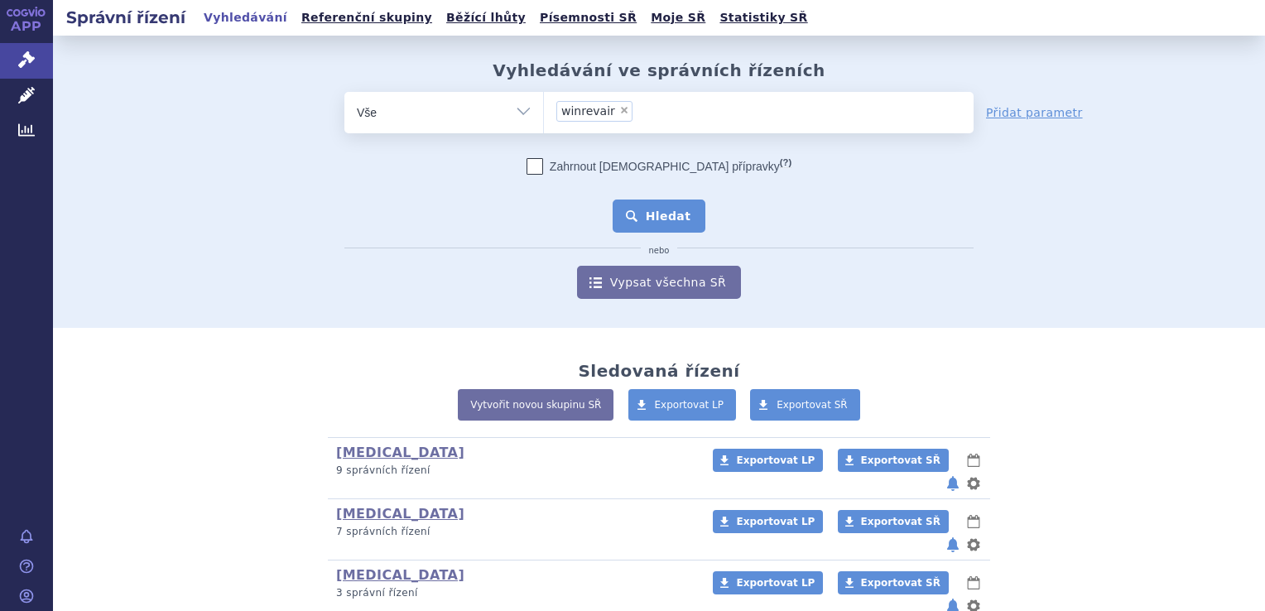
click at [663, 224] on button "Hledat" at bounding box center [660, 216] width 94 height 33
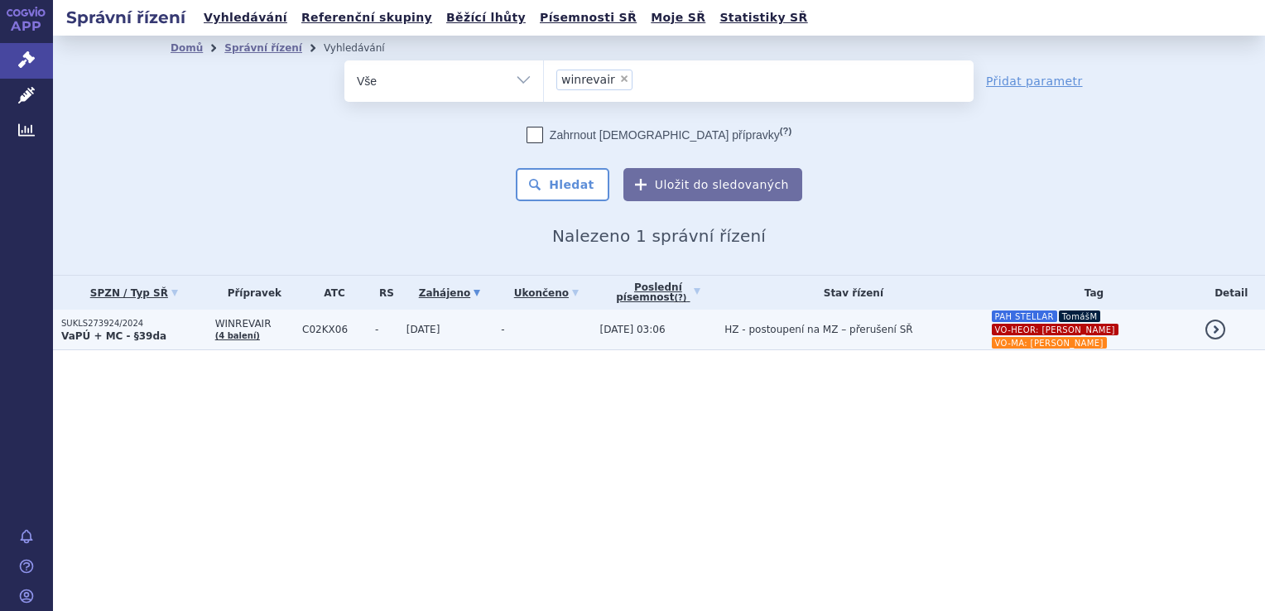
click at [634, 338] on td "[DATE] 03:06" at bounding box center [654, 330] width 125 height 41
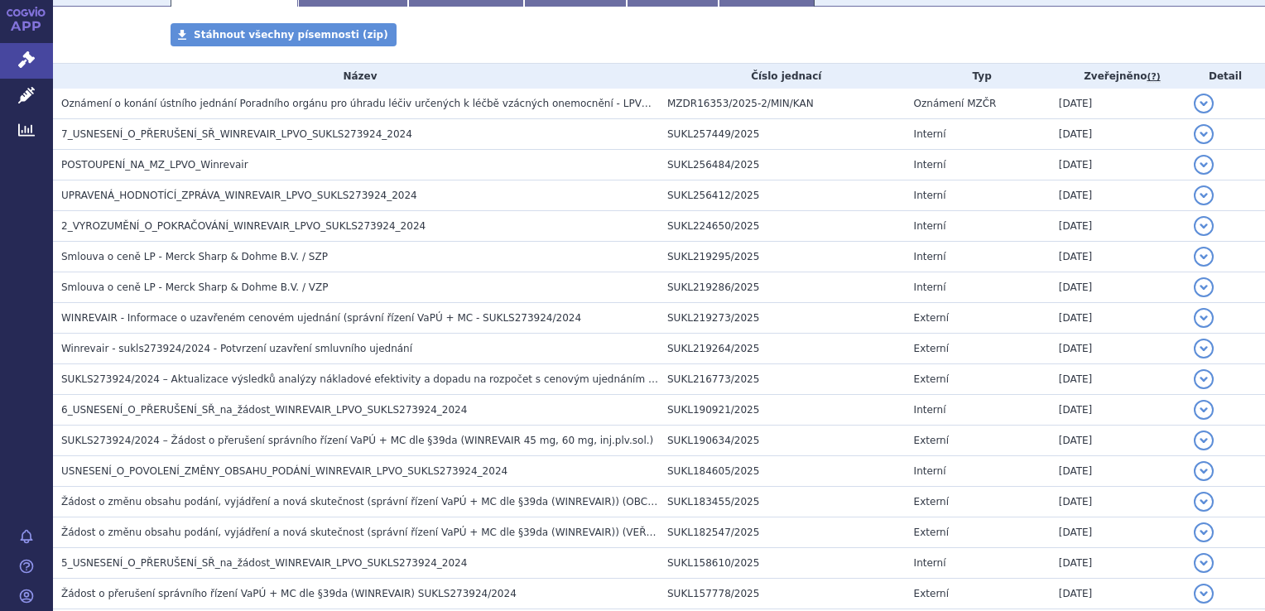
scroll to position [308, 0]
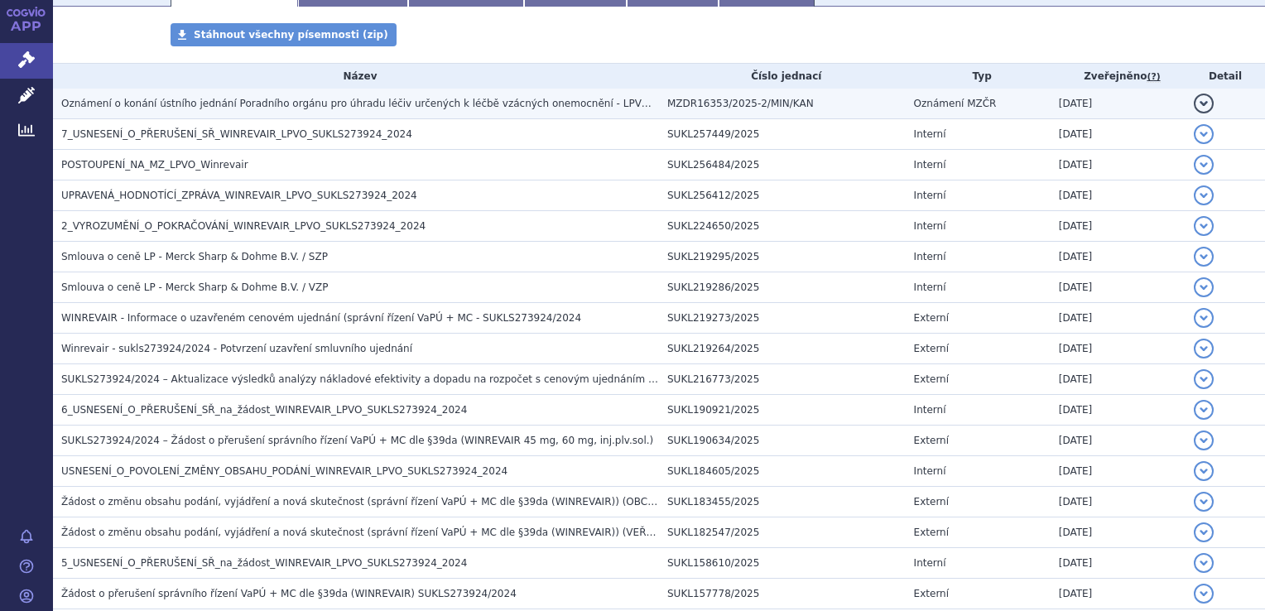
click at [468, 116] on td "Oznámení o konání ústního jednání Poradního orgánu pro úhradu léčiv určených k …" at bounding box center [356, 104] width 606 height 31
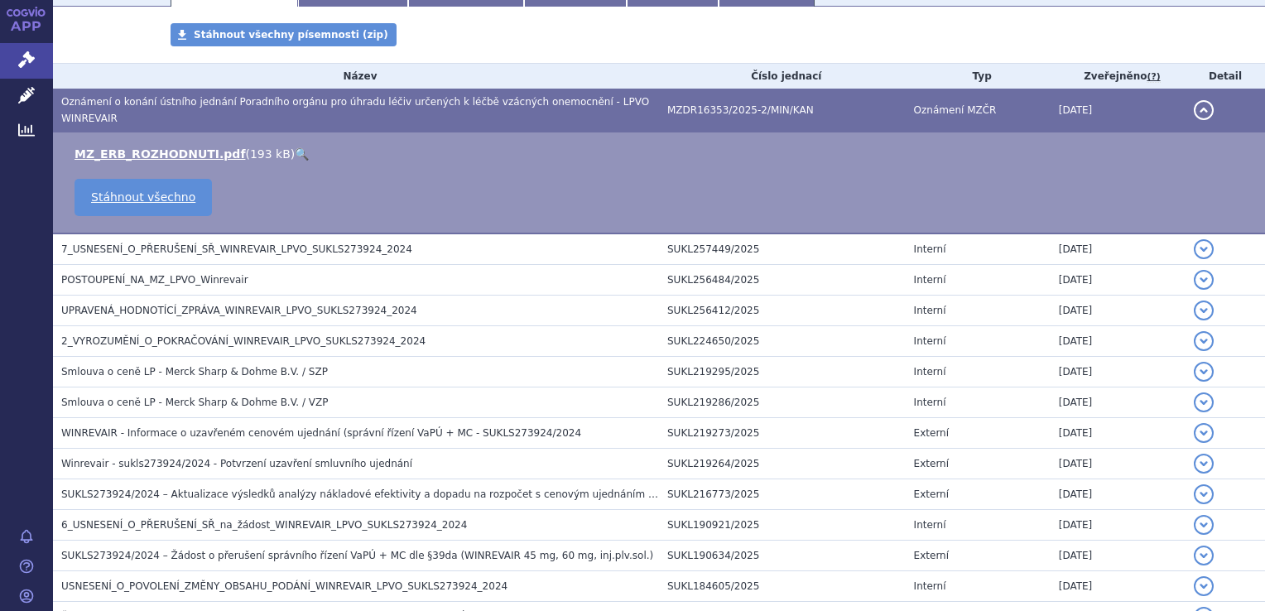
click at [295, 147] on link "🔍" at bounding box center [302, 153] width 14 height 13
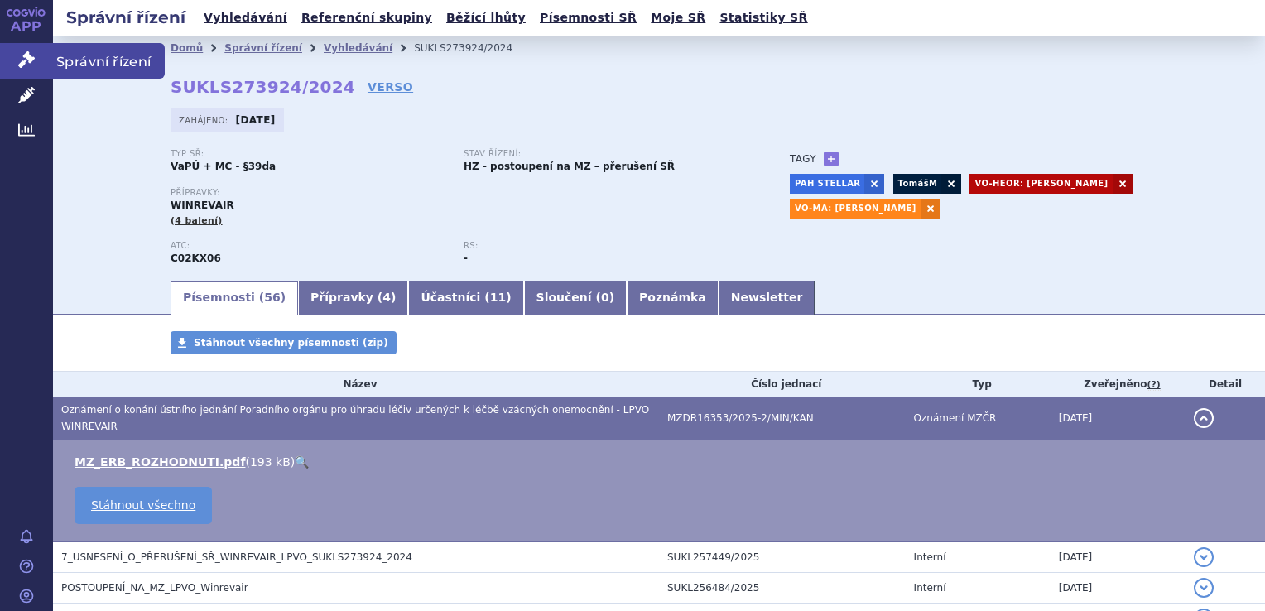
click at [25, 51] on link "Správní řízení" at bounding box center [26, 60] width 53 height 35
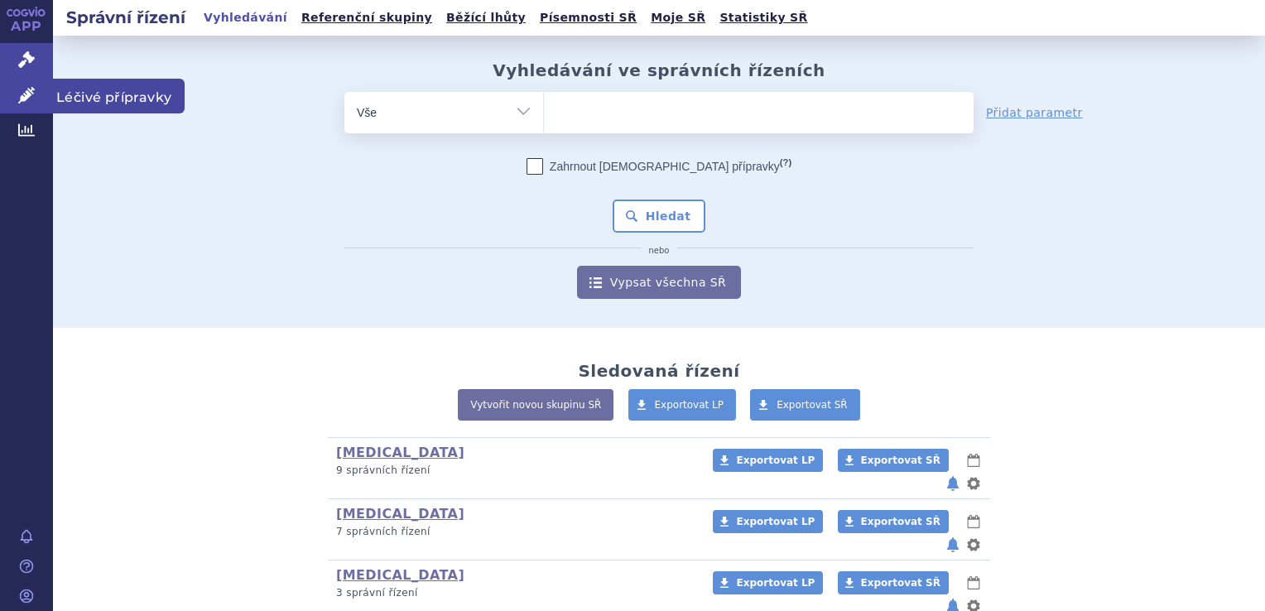
click at [8, 98] on link "Léčivé přípravky" at bounding box center [26, 96] width 53 height 35
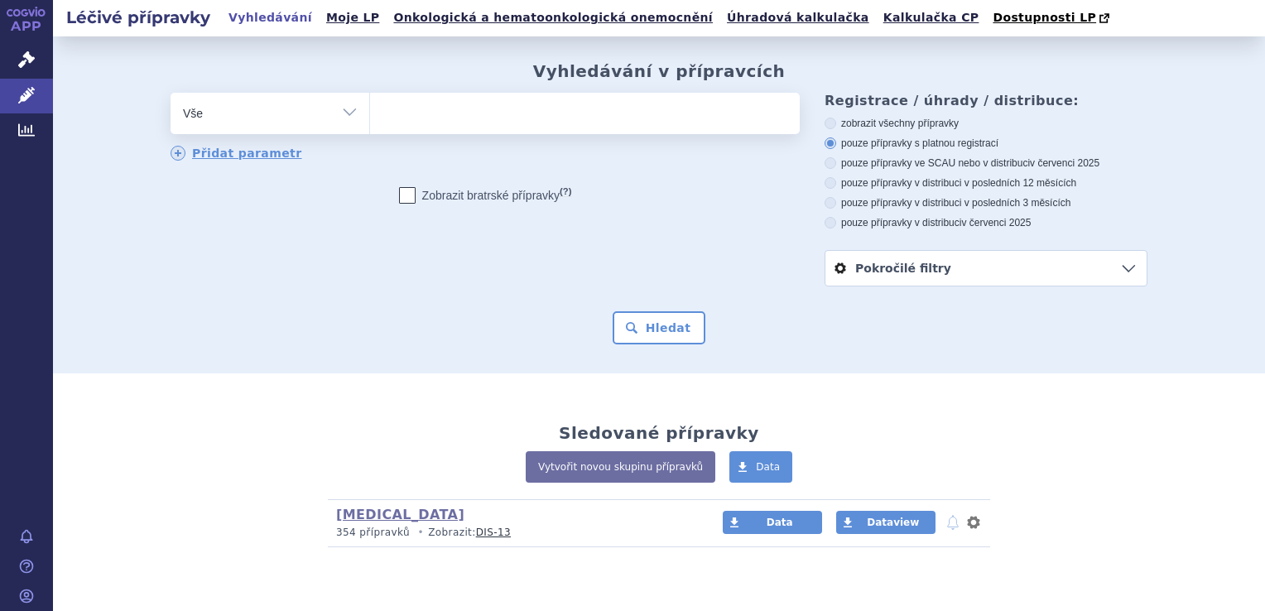
click at [504, 113] on ul at bounding box center [585, 110] width 430 height 35
click at [370, 113] on select at bounding box center [369, 112] width 1 height 41
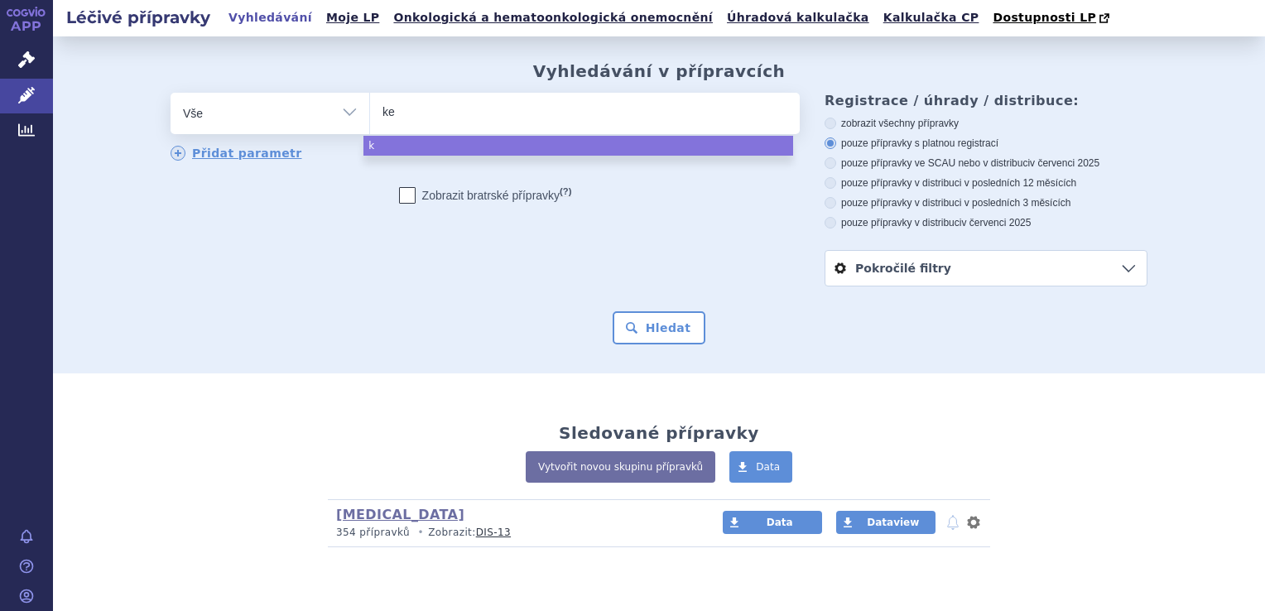
type input "key"
type input "keytr"
type input "[MEDICAL_DATA]"
select select "[MEDICAL_DATA]"
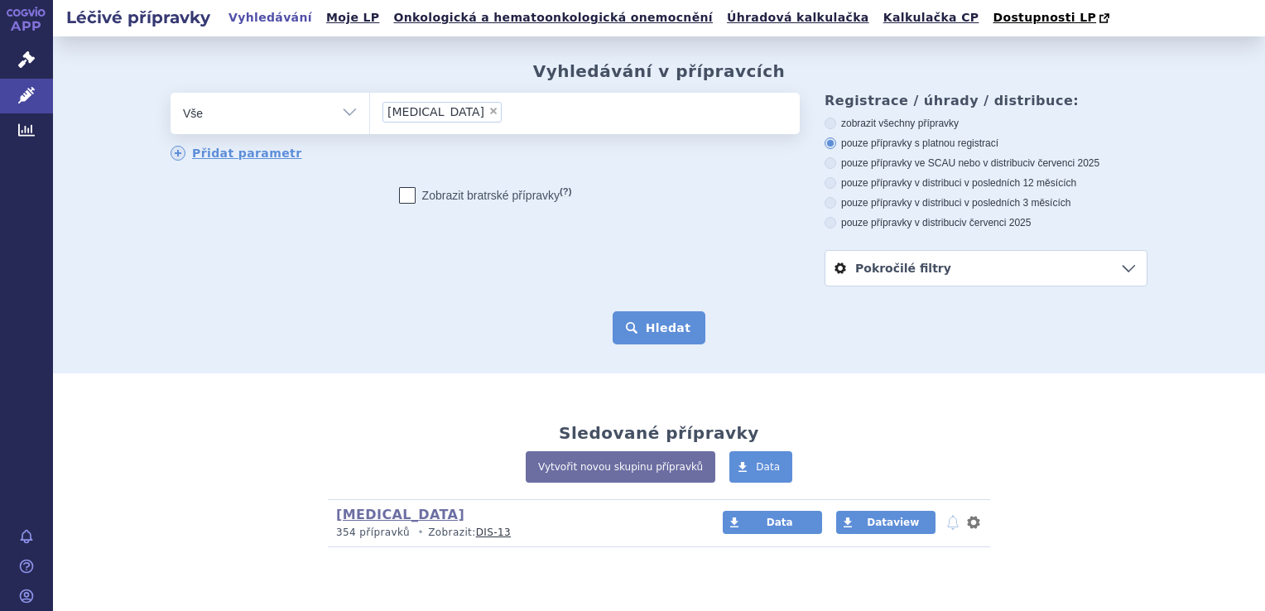
click at [655, 340] on button "Hledat" at bounding box center [660, 327] width 94 height 33
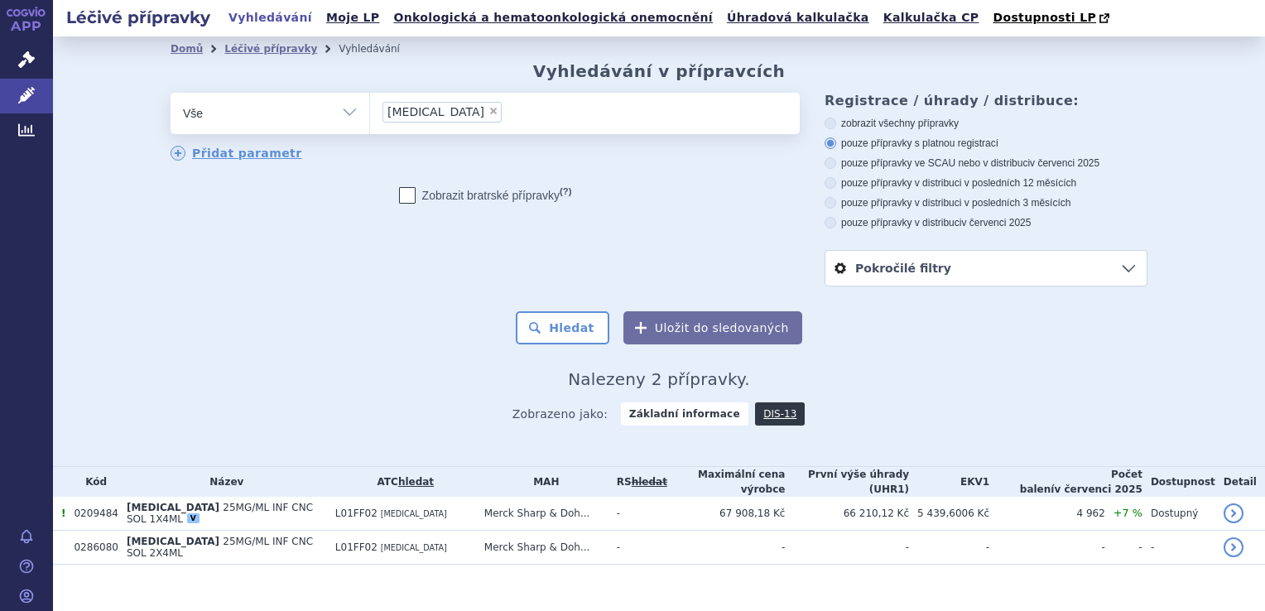
scroll to position [8, 0]
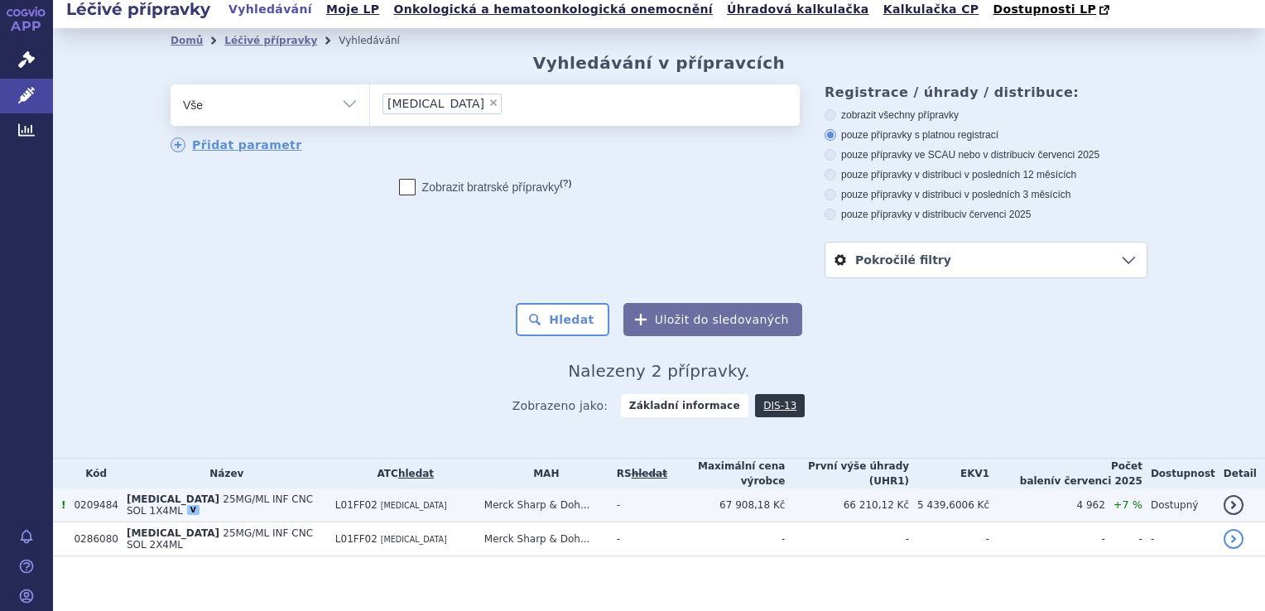
click at [644, 502] on td "-" at bounding box center [638, 506] width 59 height 34
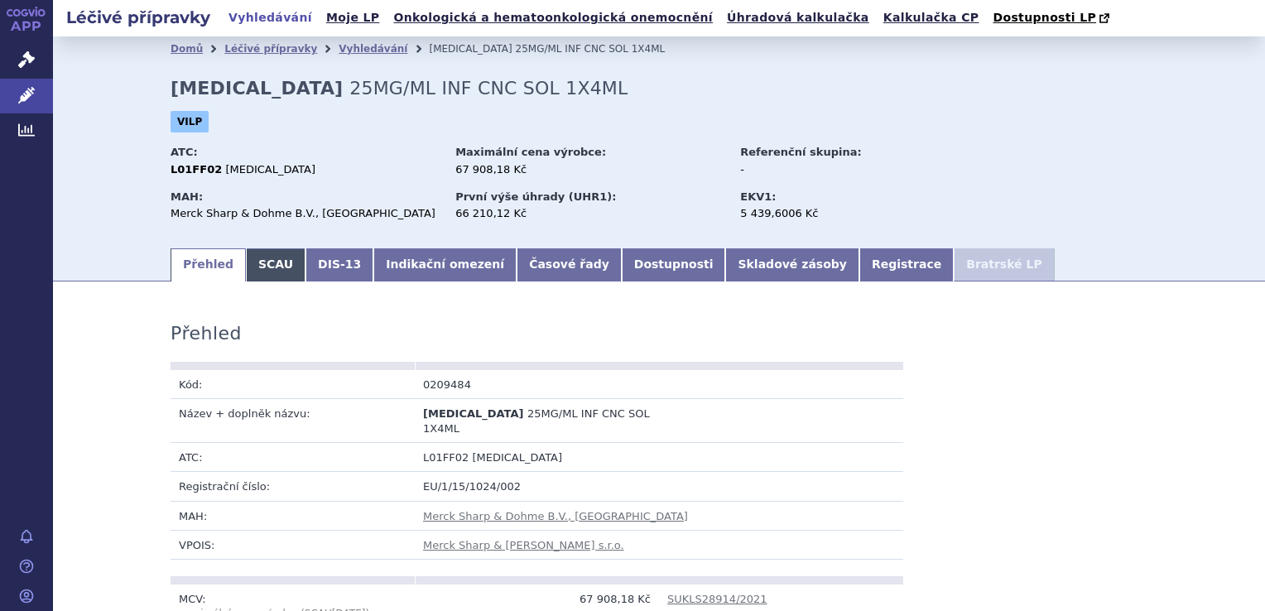
click at [262, 267] on link "SCAU" at bounding box center [276, 264] width 60 height 33
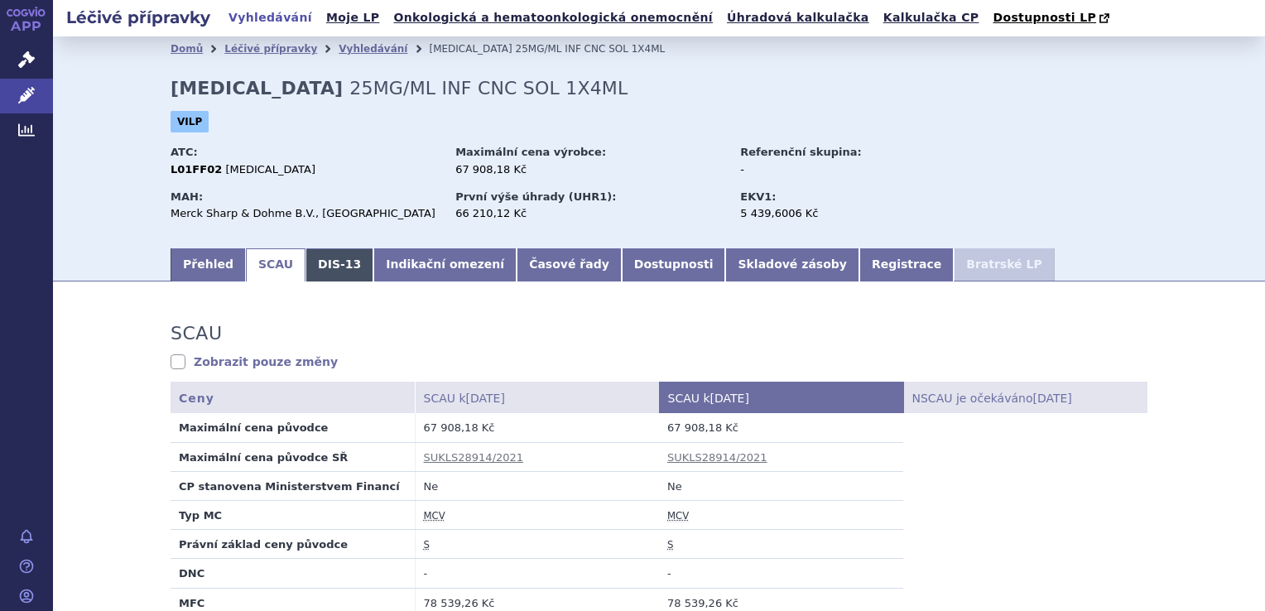
click at [306, 263] on link "DIS-13" at bounding box center [340, 264] width 68 height 33
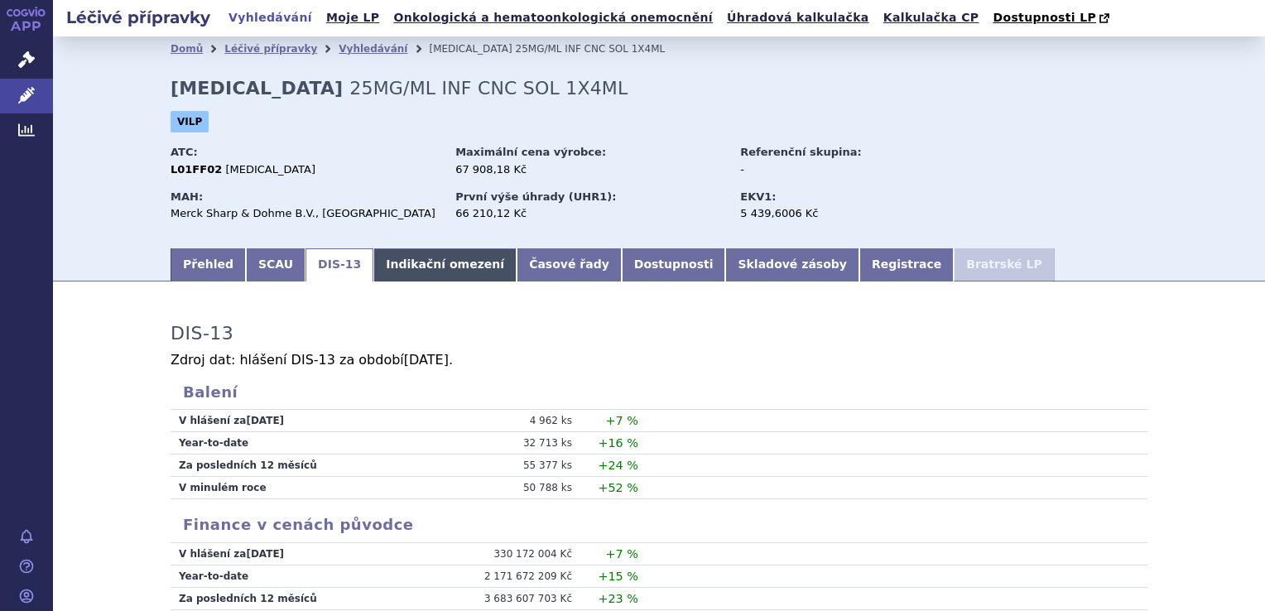
click at [394, 274] on link "Indikační omezení" at bounding box center [445, 264] width 143 height 33
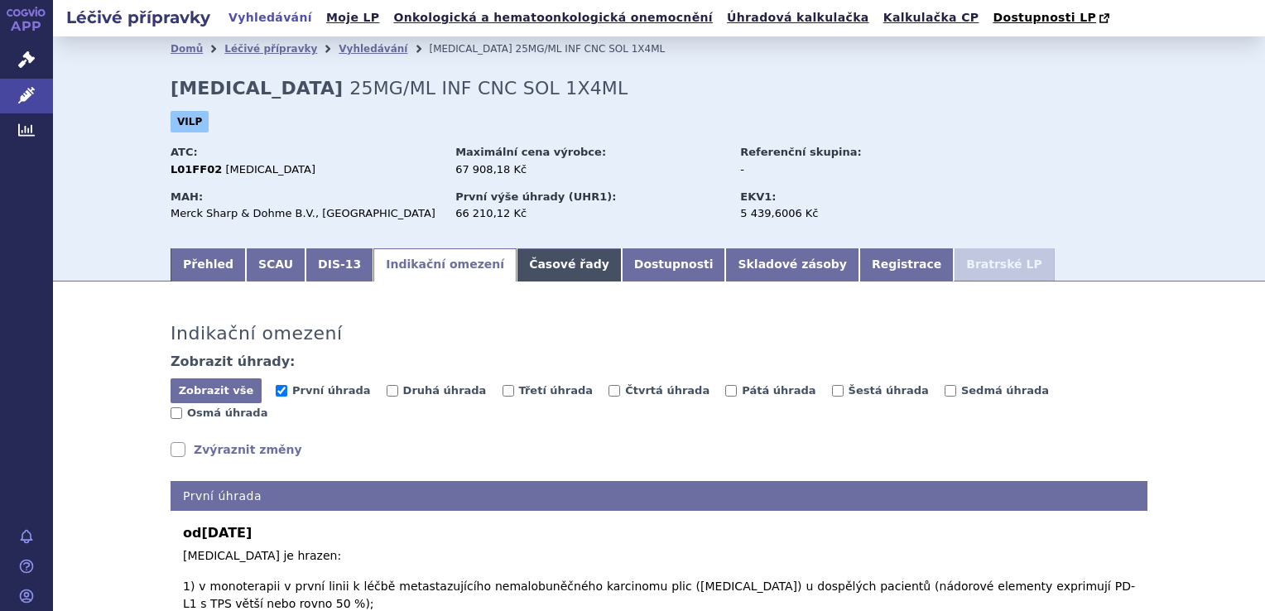
click at [517, 273] on link "Časové řady" at bounding box center [569, 264] width 105 height 33
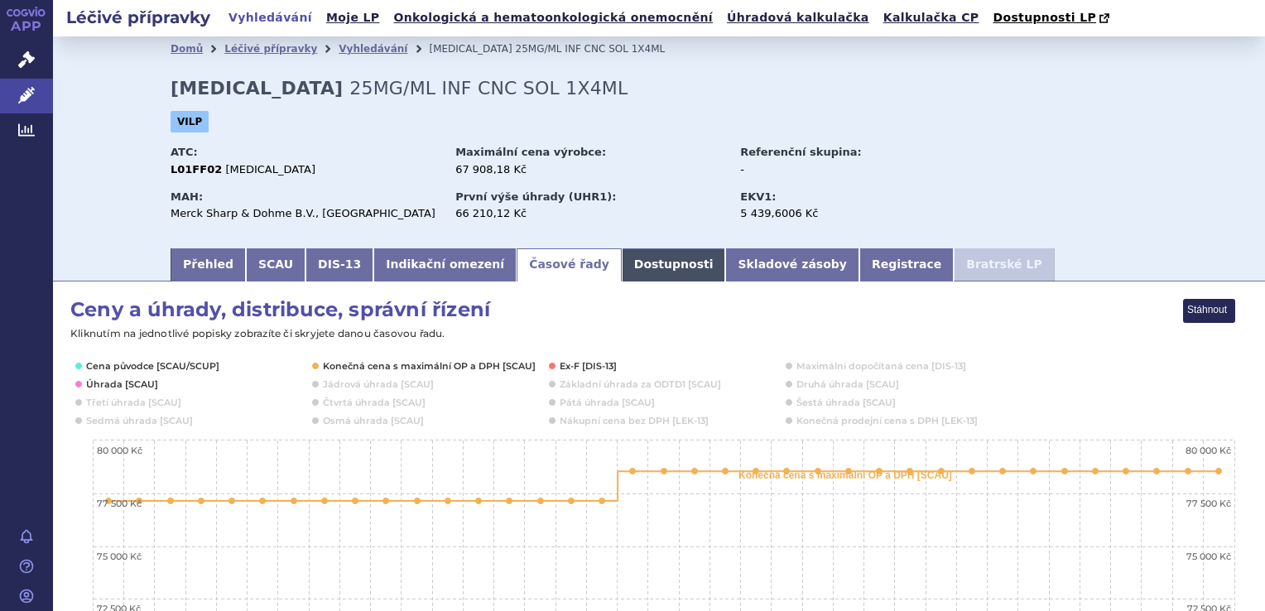
click at [622, 263] on link "Dostupnosti" at bounding box center [674, 264] width 104 height 33
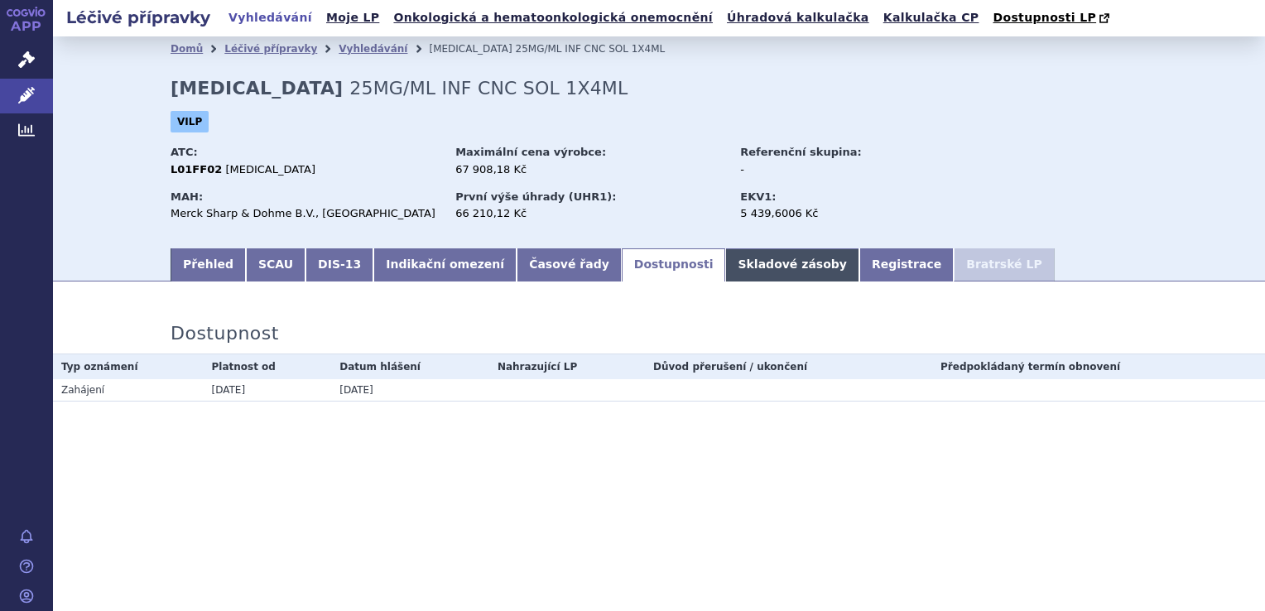
click at [726, 263] on link "Skladové zásoby" at bounding box center [792, 264] width 133 height 33
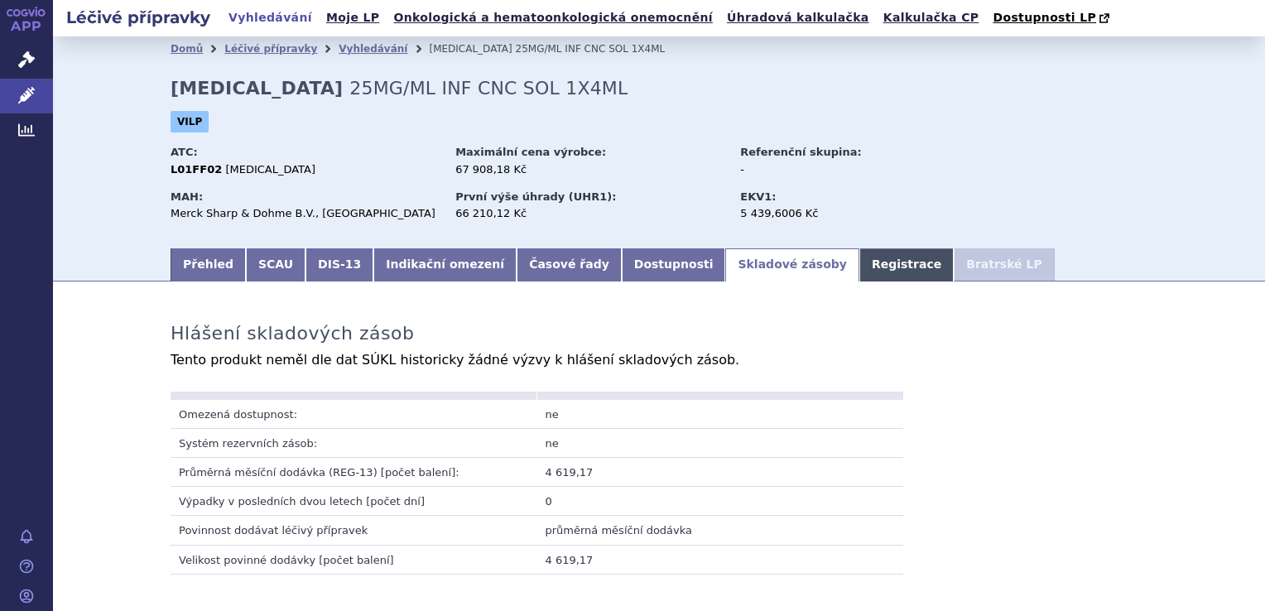
click at [860, 277] on link "Registrace" at bounding box center [907, 264] width 94 height 33
